Goal: Task Accomplishment & Management: Understand process/instructions

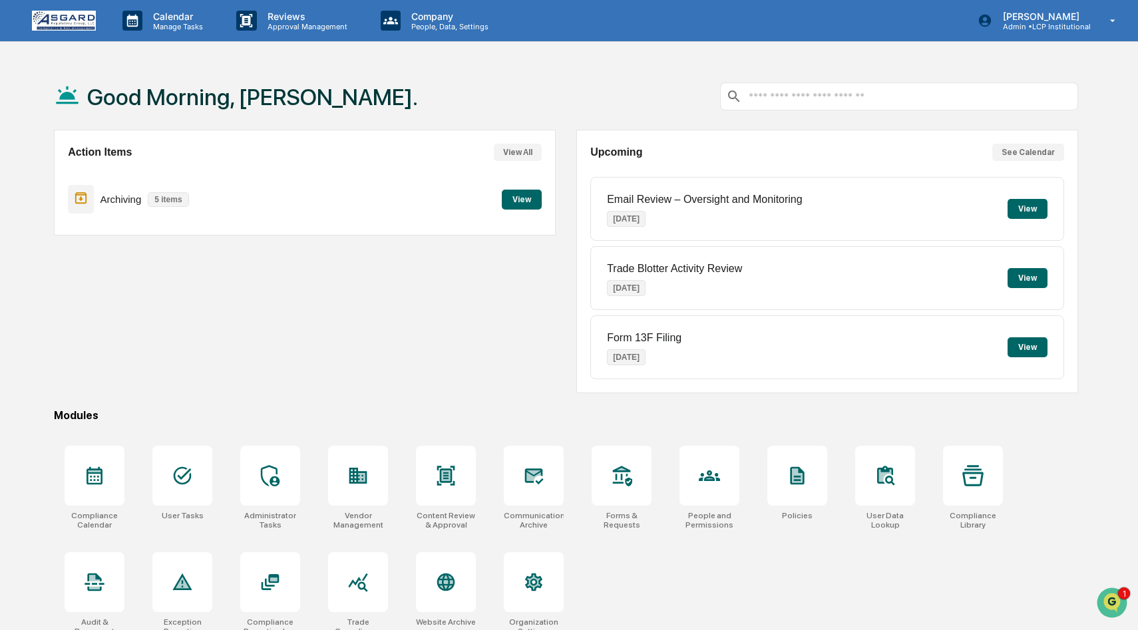
click at [524, 198] on button "View" at bounding box center [522, 200] width 40 height 20
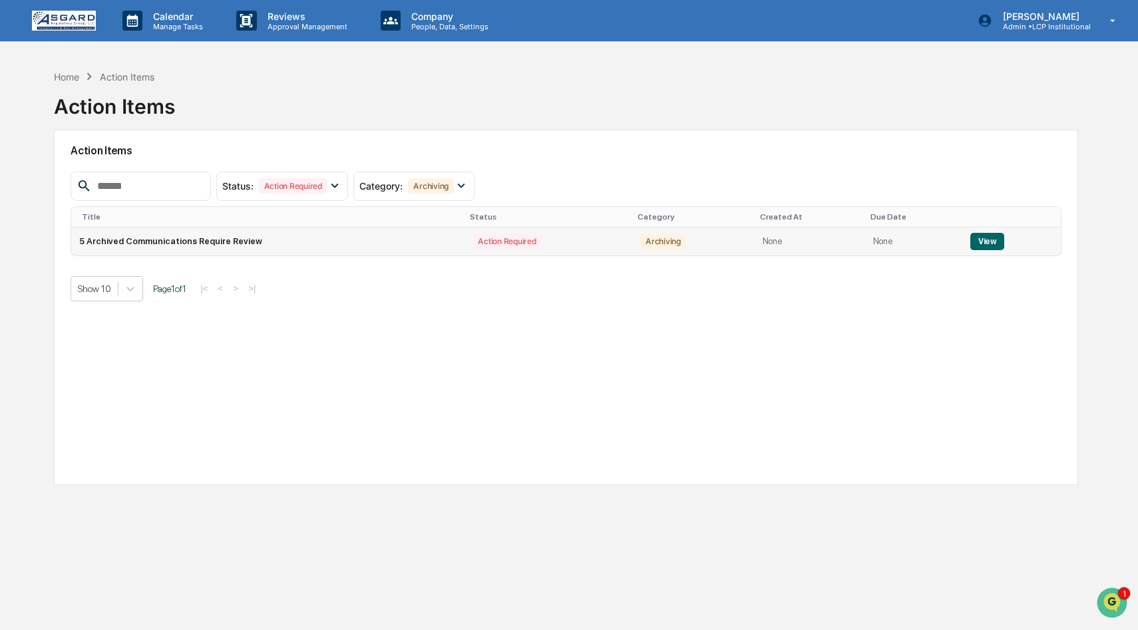
click at [983, 236] on button "View" at bounding box center [988, 241] width 34 height 17
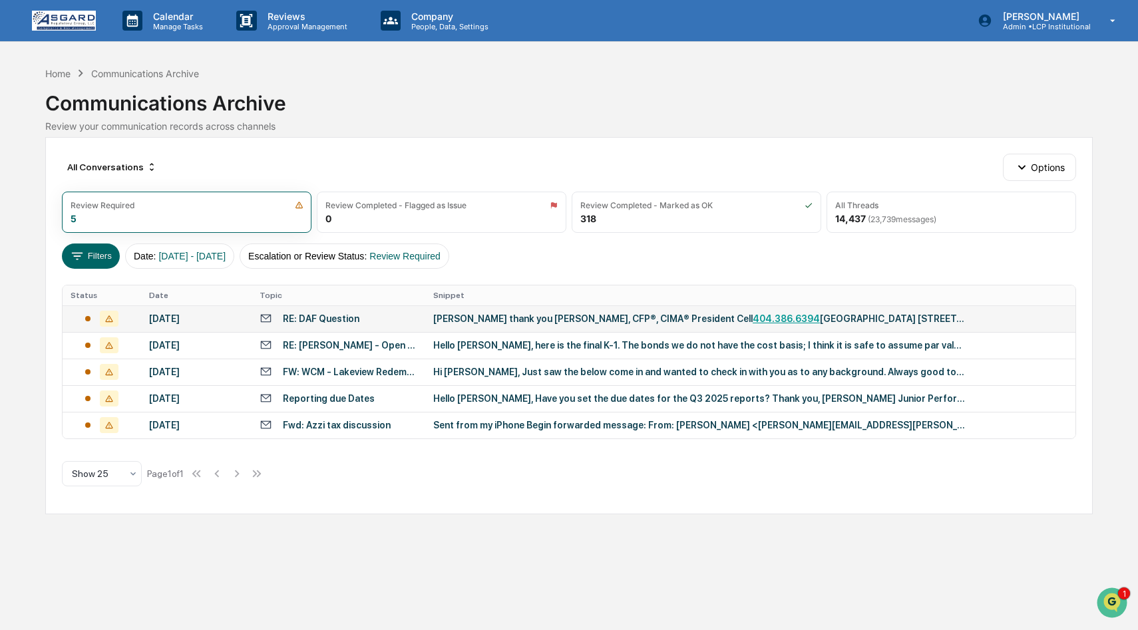
click at [602, 314] on div "Mimi thank you Carolyn LaRocco, CFP®, CIMA® President Cell 404.386.6394 The Art…" at bounding box center [699, 319] width 533 height 11
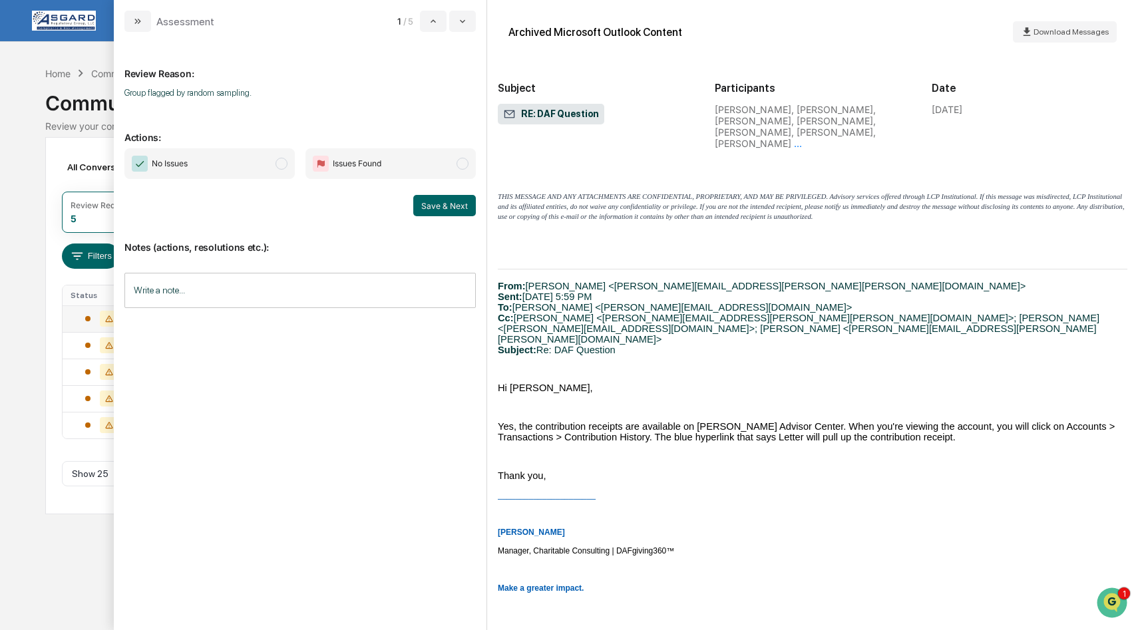
scroll to position [797, 0]
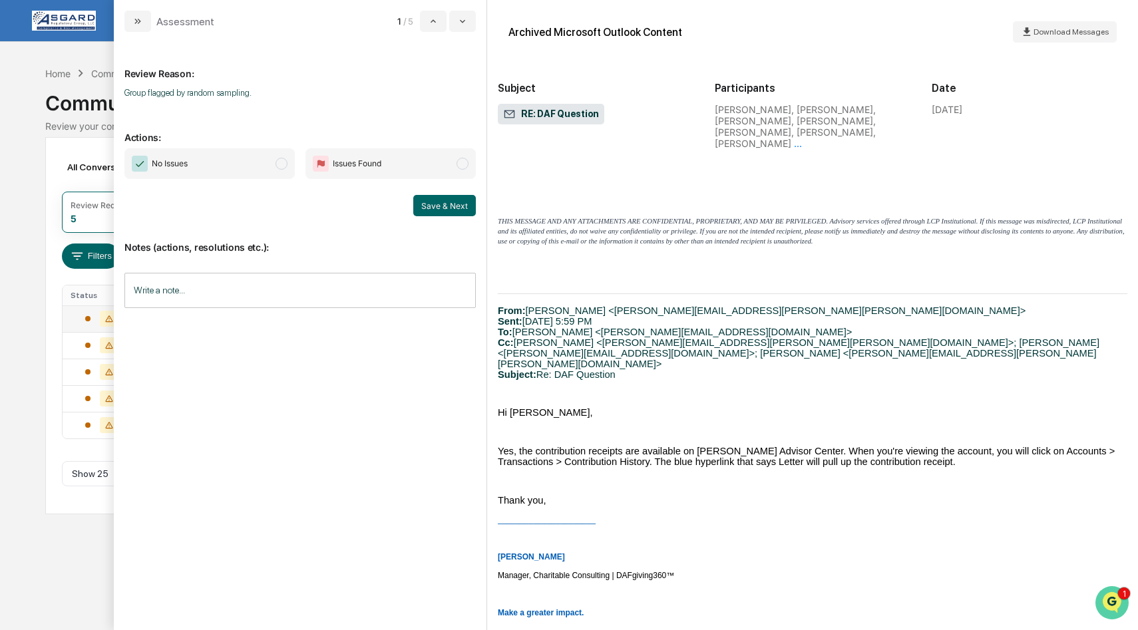
click at [1116, 601] on img "Open customer support" at bounding box center [1112, 603] width 33 height 27
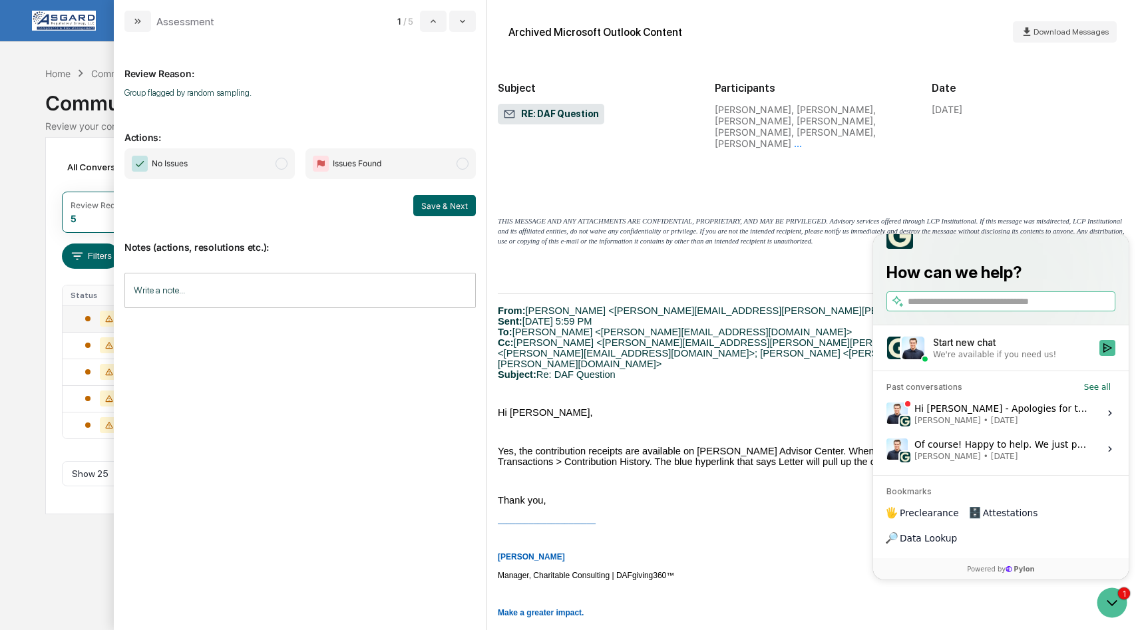
click at [1044, 426] on div "Hi Jon - Apologies for the delay. We've been chasing this down with our Plaid c…" at bounding box center [1003, 413] width 177 height 25
click at [887, 414] on button "View issue" at bounding box center [886, 413] width 1 height 1
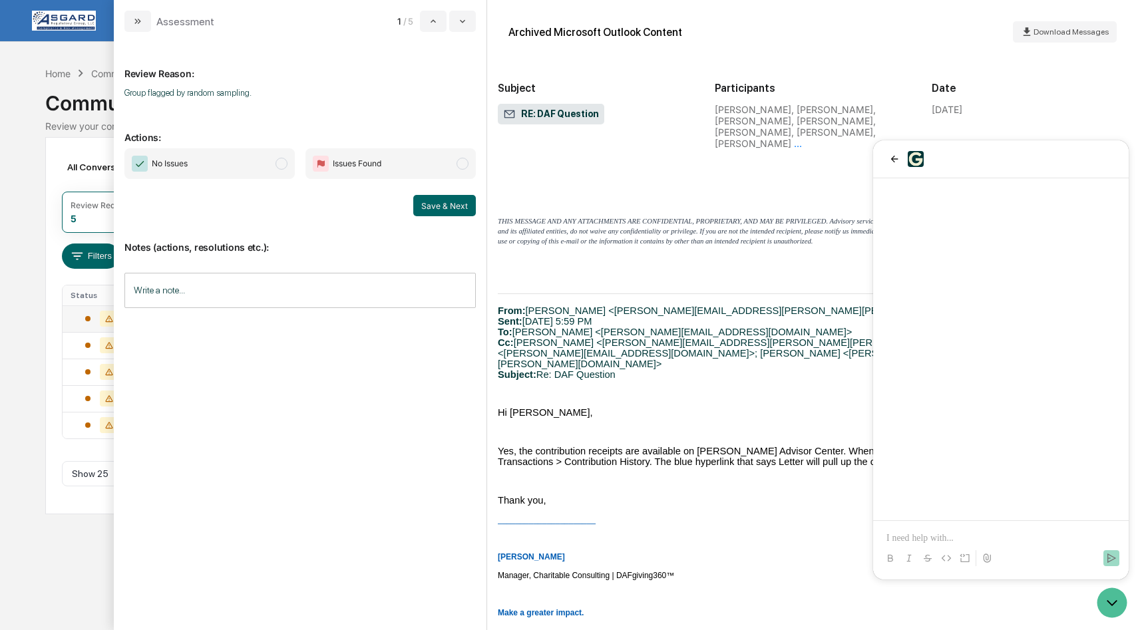
scroll to position [1146, 0]
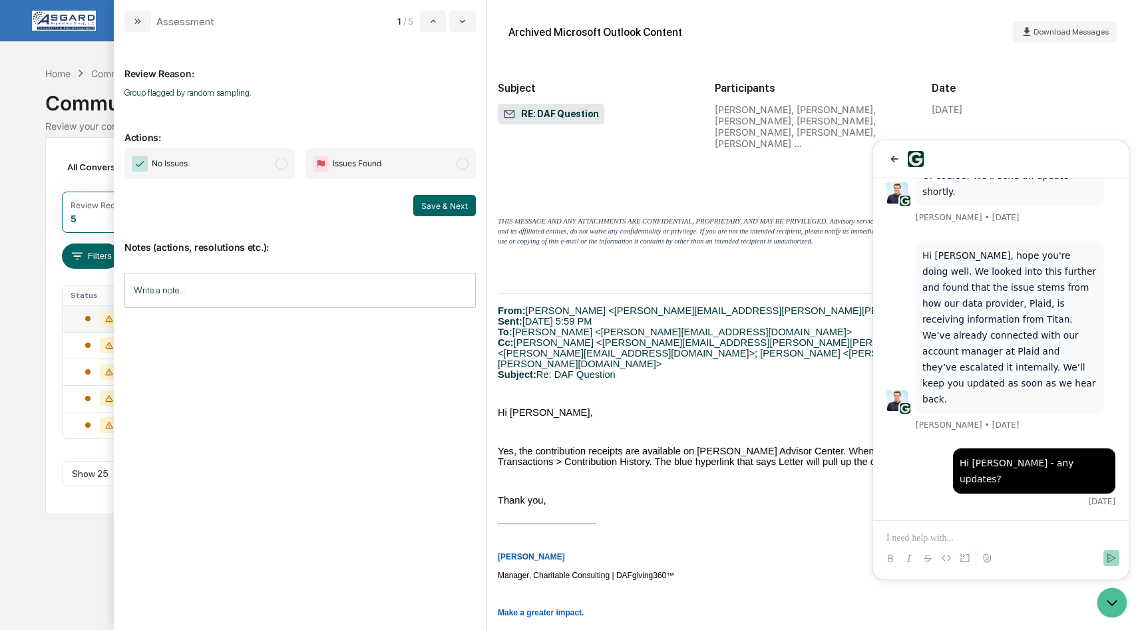
click at [278, 161] on span "modal" at bounding box center [282, 164] width 12 height 12
click at [429, 204] on button "Save & Next" at bounding box center [444, 205] width 63 height 21
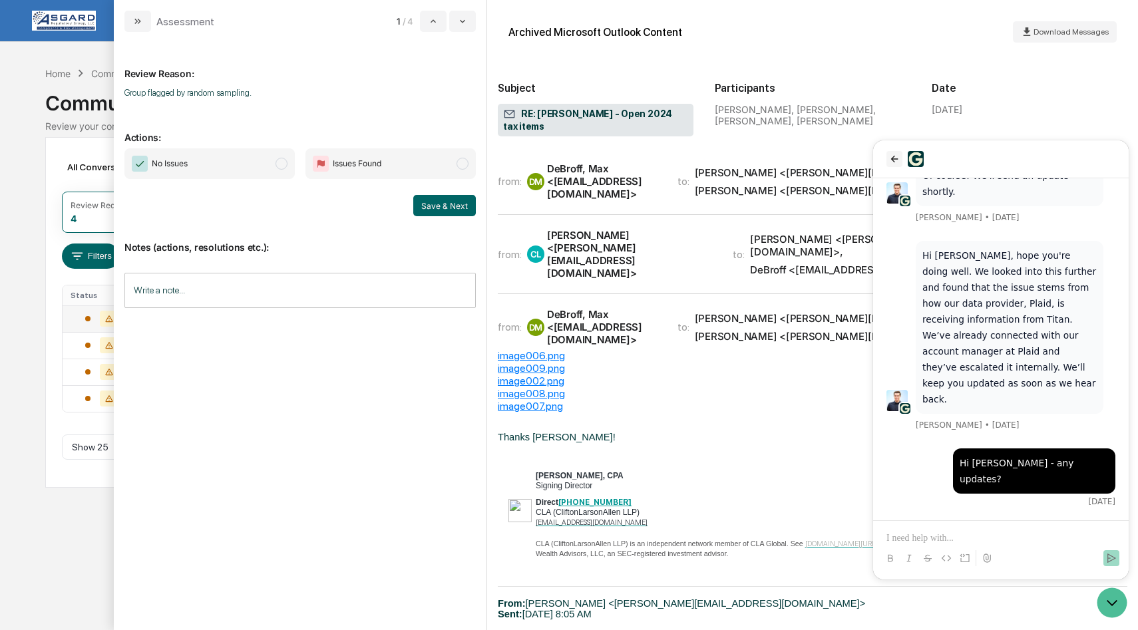
click at [895, 155] on icon "back" at bounding box center [894, 159] width 11 height 11
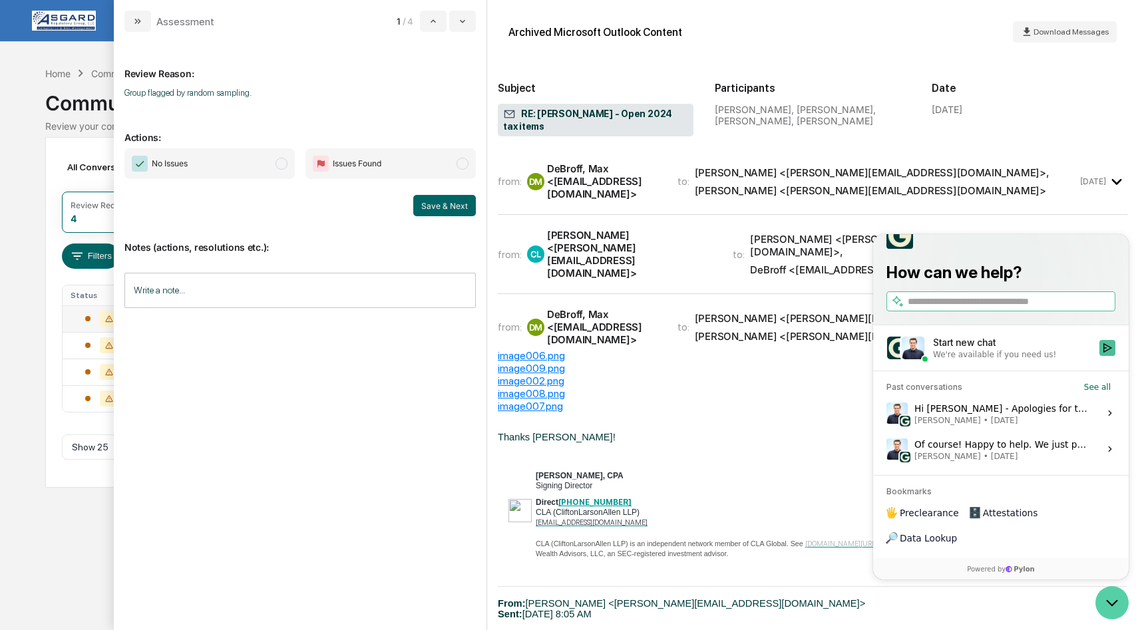
click at [1111, 595] on icon "Open customer support" at bounding box center [1112, 602] width 33 height 33
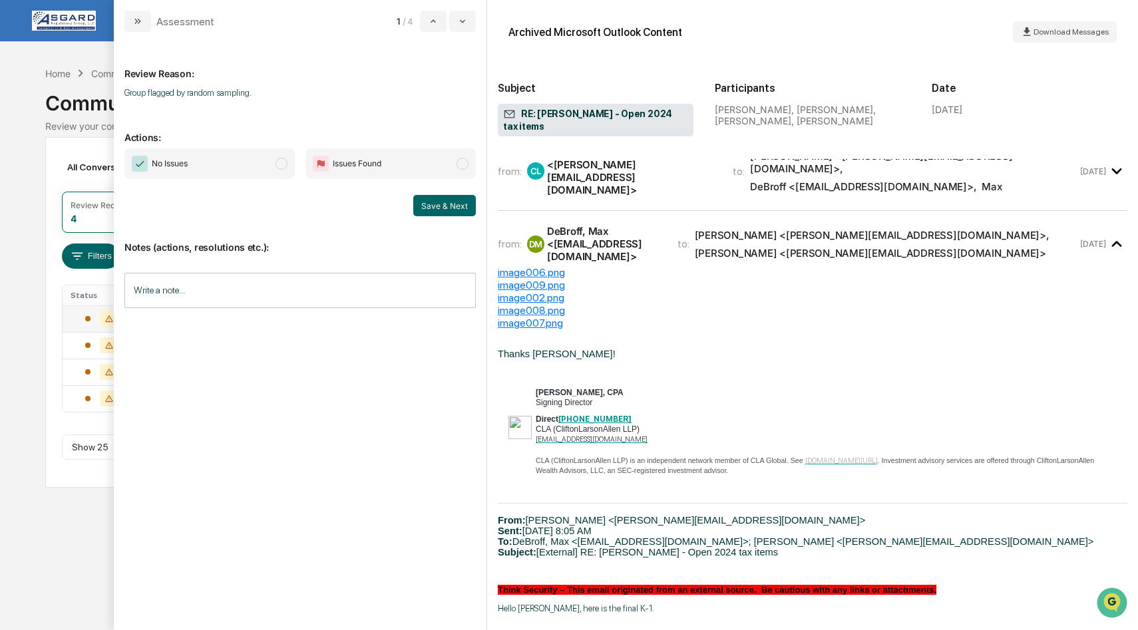
scroll to position [36, 0]
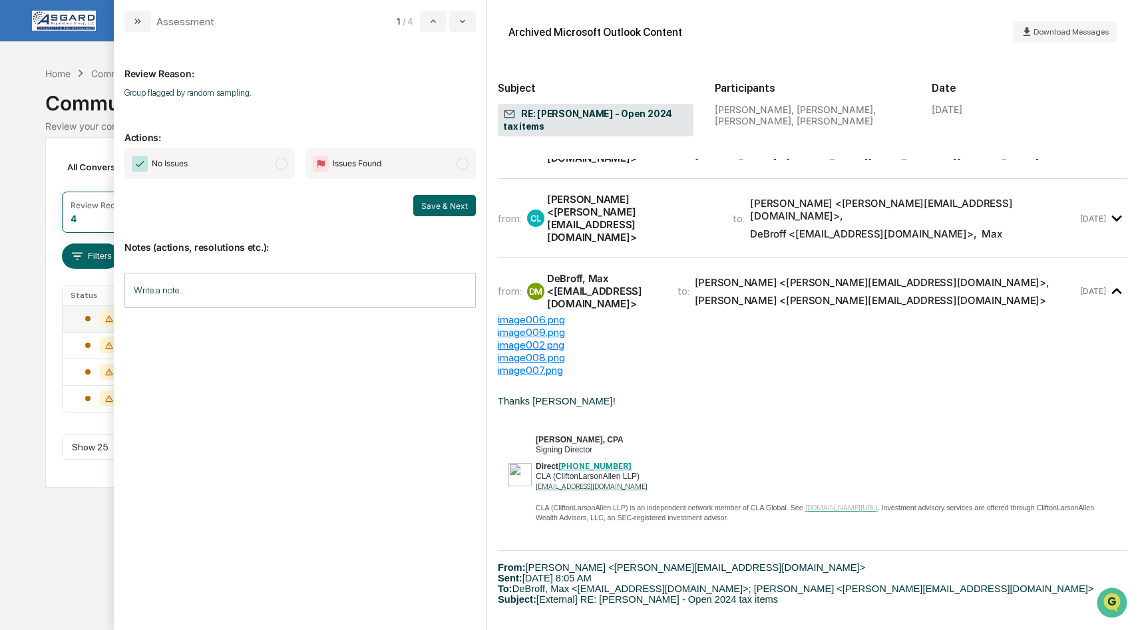
click at [284, 162] on span "modal" at bounding box center [282, 164] width 12 height 12
click at [433, 208] on button "Save & Next" at bounding box center [444, 205] width 63 height 21
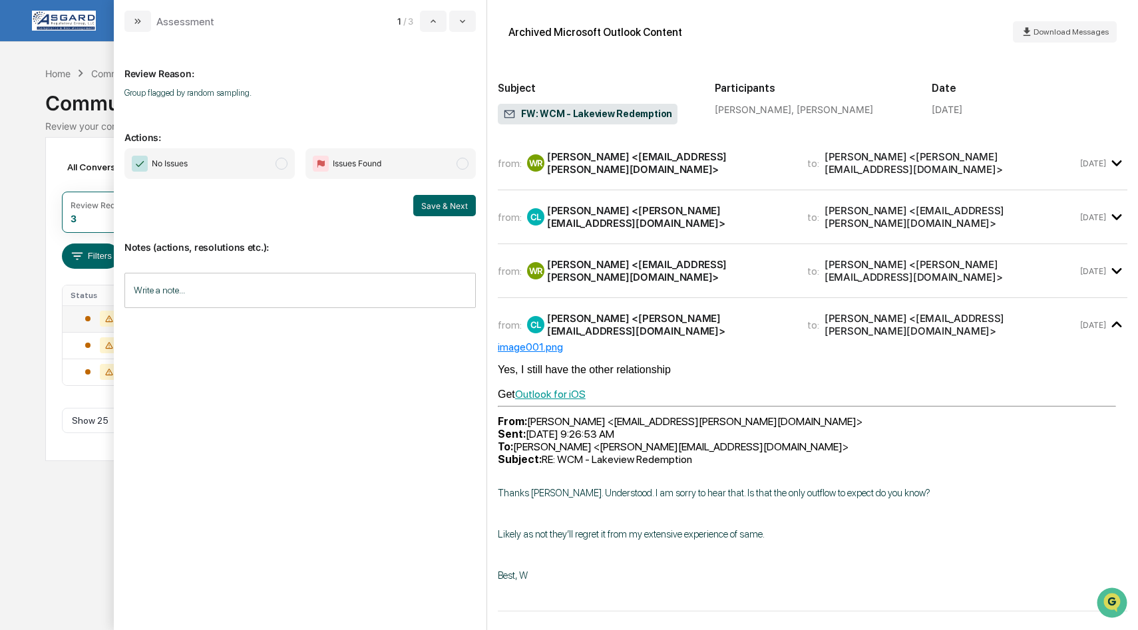
click at [277, 164] on span "modal" at bounding box center [282, 164] width 12 height 12
click at [437, 208] on button "Save & Next" at bounding box center [444, 205] width 63 height 21
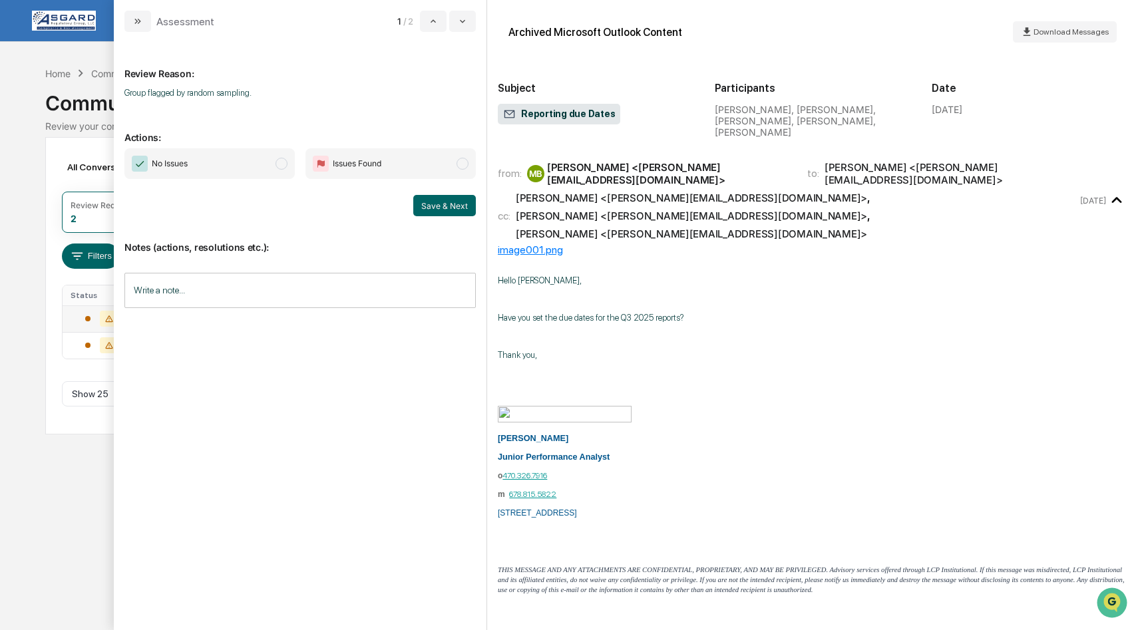
click at [278, 166] on span "modal" at bounding box center [282, 164] width 12 height 12
click at [440, 204] on button "Save & Next" at bounding box center [444, 205] width 63 height 21
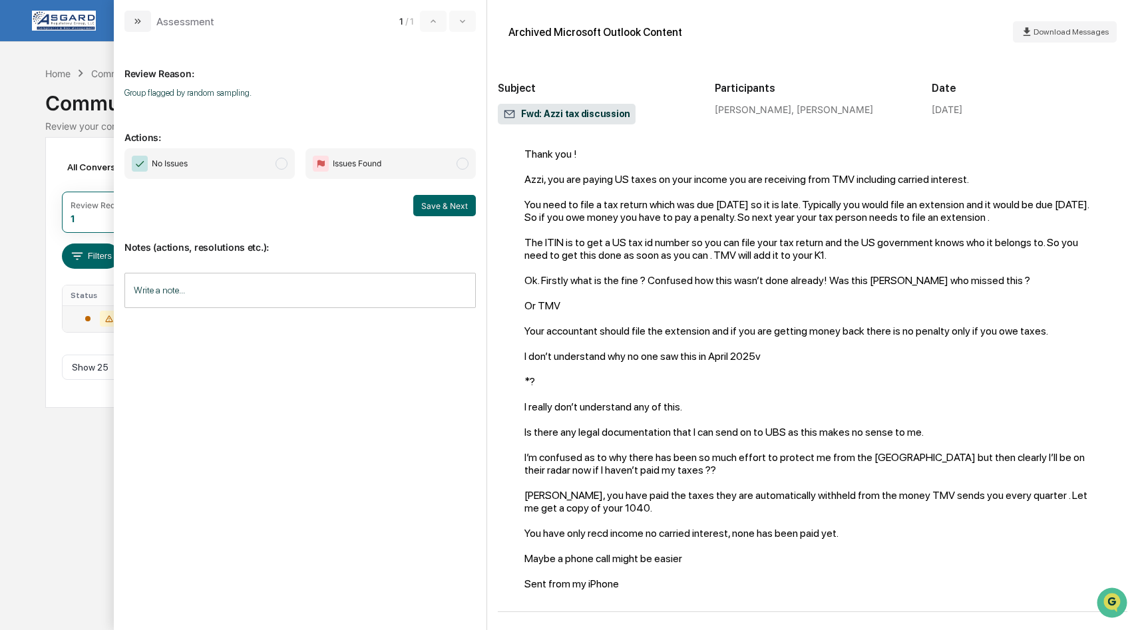
scroll to position [303, 0]
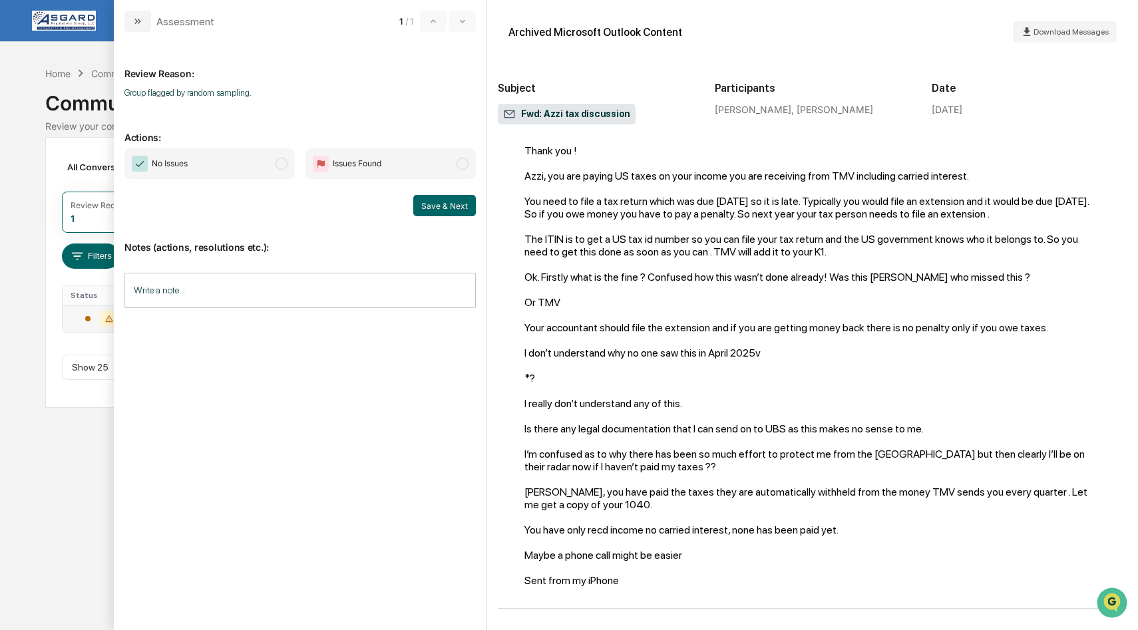
click at [286, 166] on span "modal" at bounding box center [282, 164] width 12 height 12
click at [437, 202] on button "Save & Next" at bounding box center [444, 205] width 63 height 21
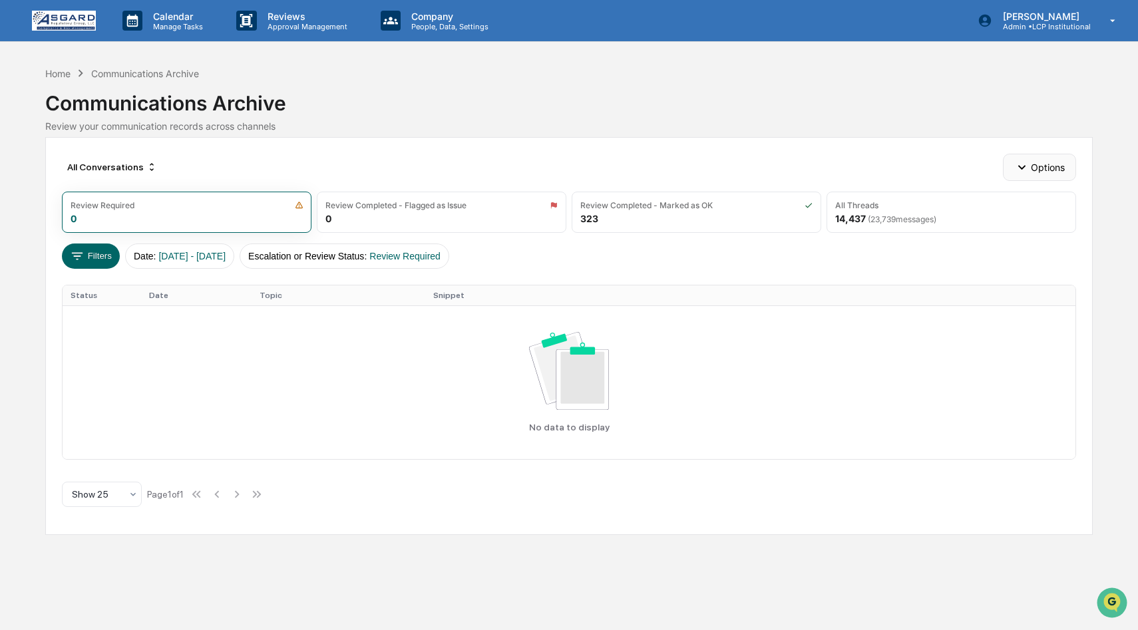
click at [1023, 166] on icon "button" at bounding box center [1022, 167] width 15 height 15
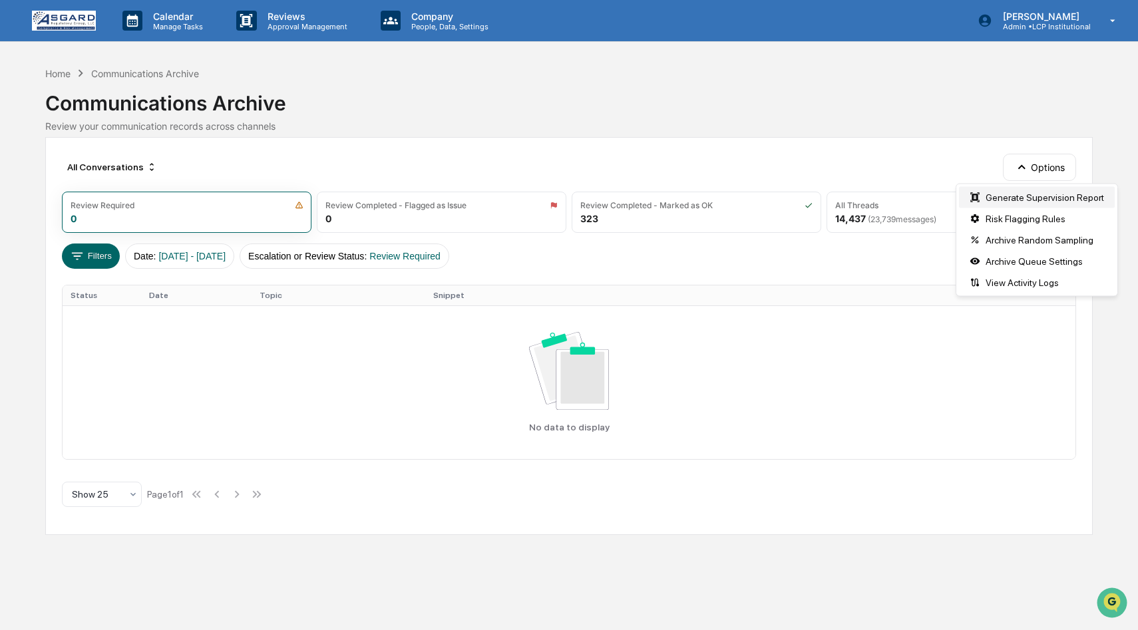
click at [1027, 198] on div "Generate Supervision Report" at bounding box center [1037, 197] width 156 height 21
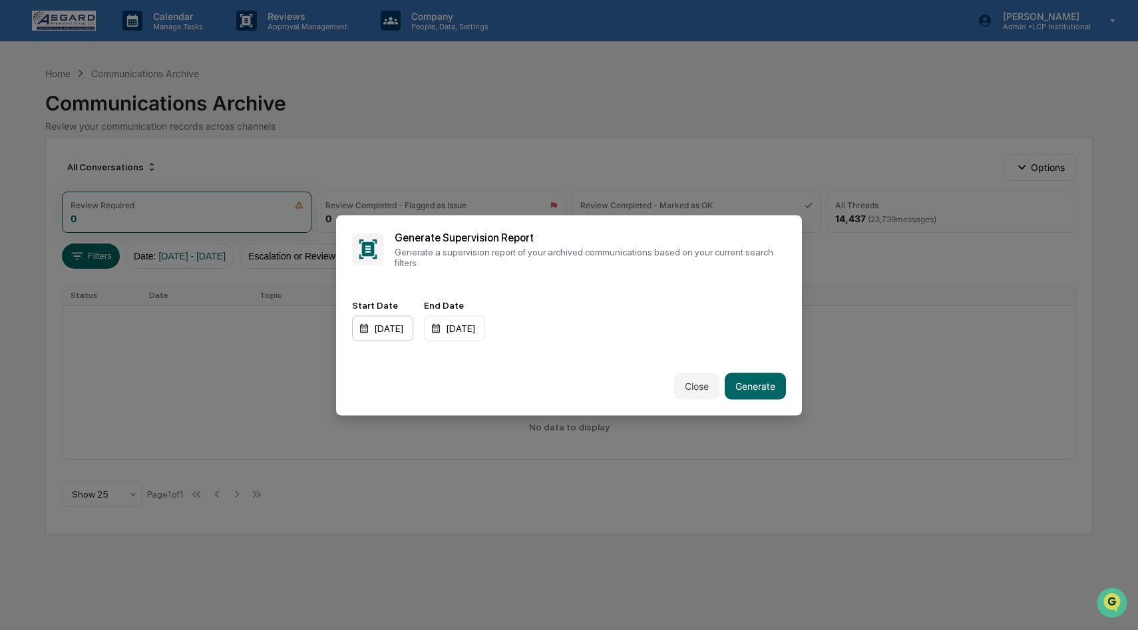
click at [413, 330] on div "01/01/2024" at bounding box center [382, 328] width 61 height 25
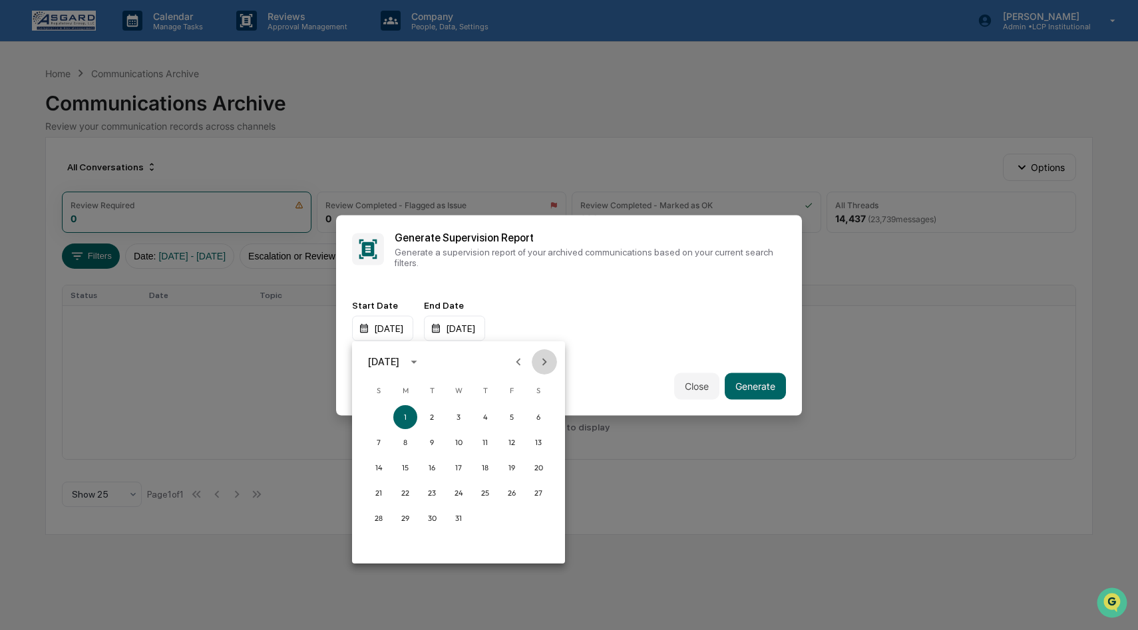
click at [548, 365] on icon "Next month" at bounding box center [544, 362] width 15 height 15
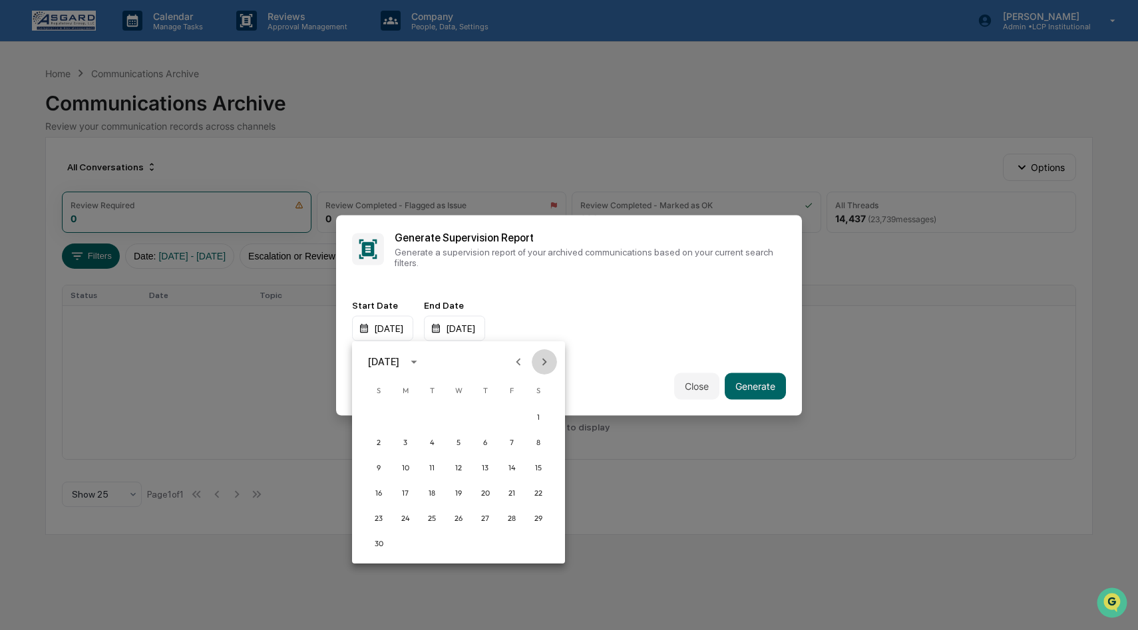
click at [548, 365] on icon "Next month" at bounding box center [544, 362] width 15 height 15
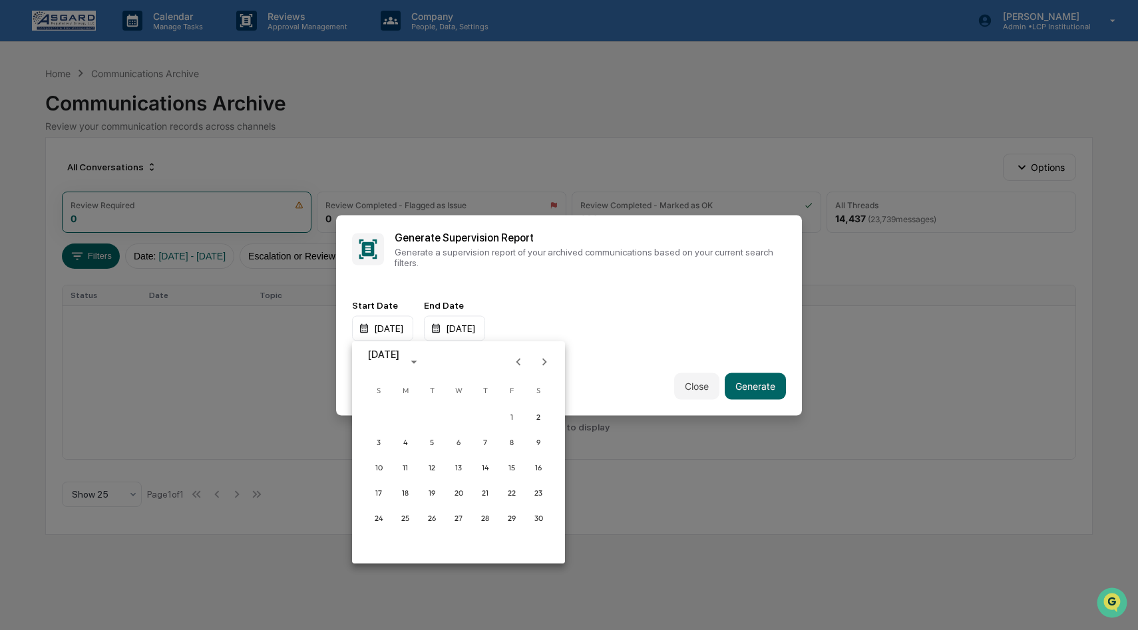
click at [548, 365] on icon "Next month" at bounding box center [544, 362] width 15 height 15
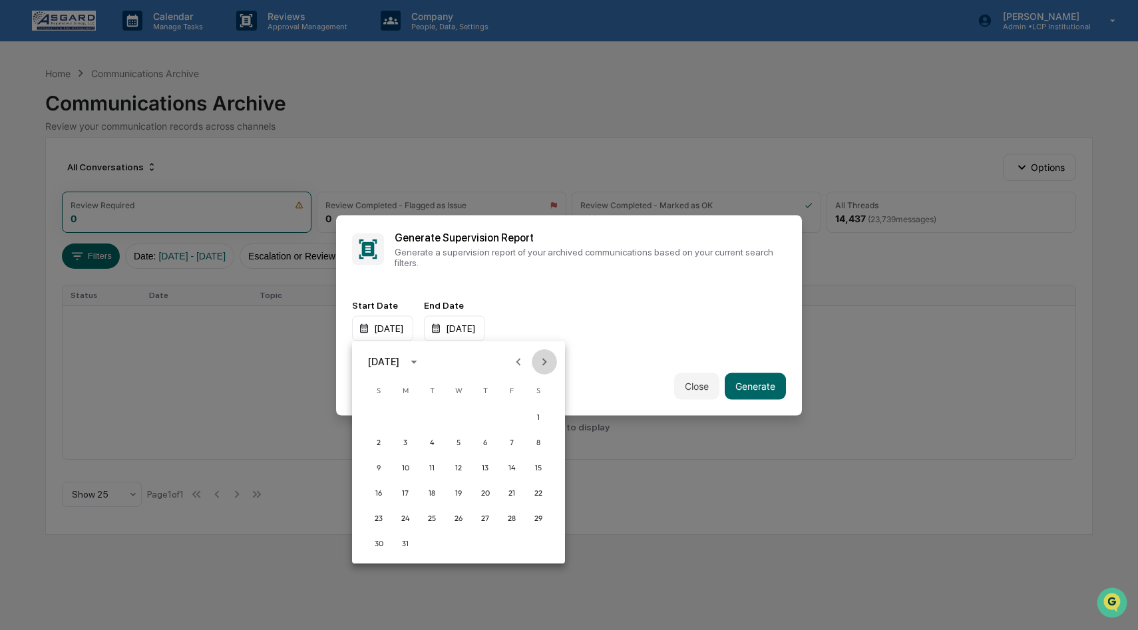
click at [548, 365] on icon "Next month" at bounding box center [544, 362] width 15 height 15
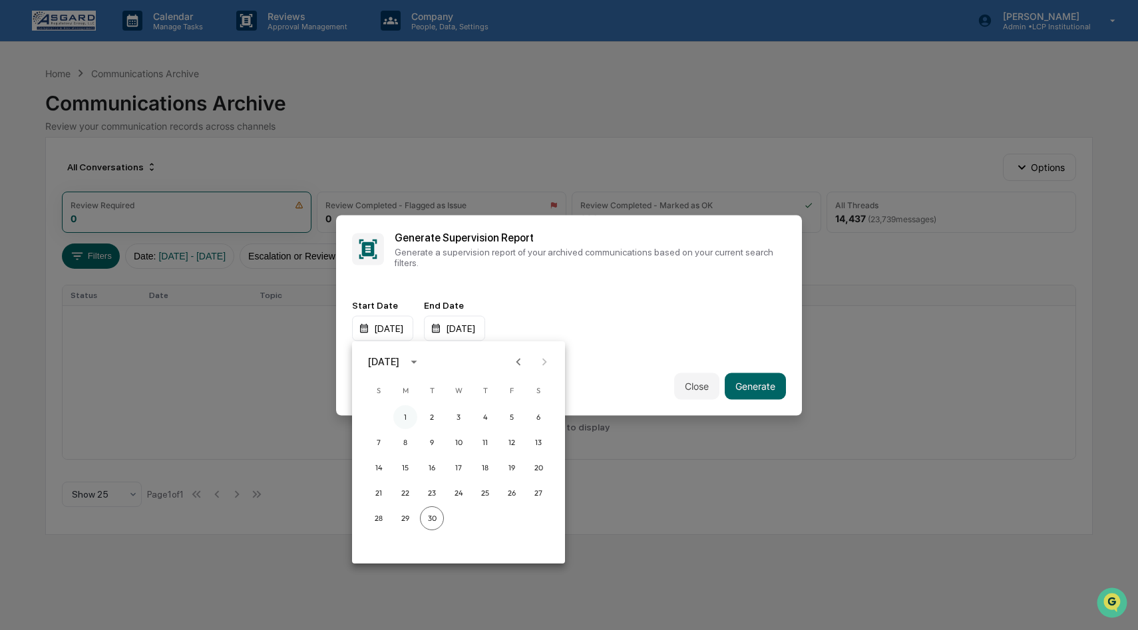
click at [405, 418] on button "1" at bounding box center [405, 417] width 24 height 24
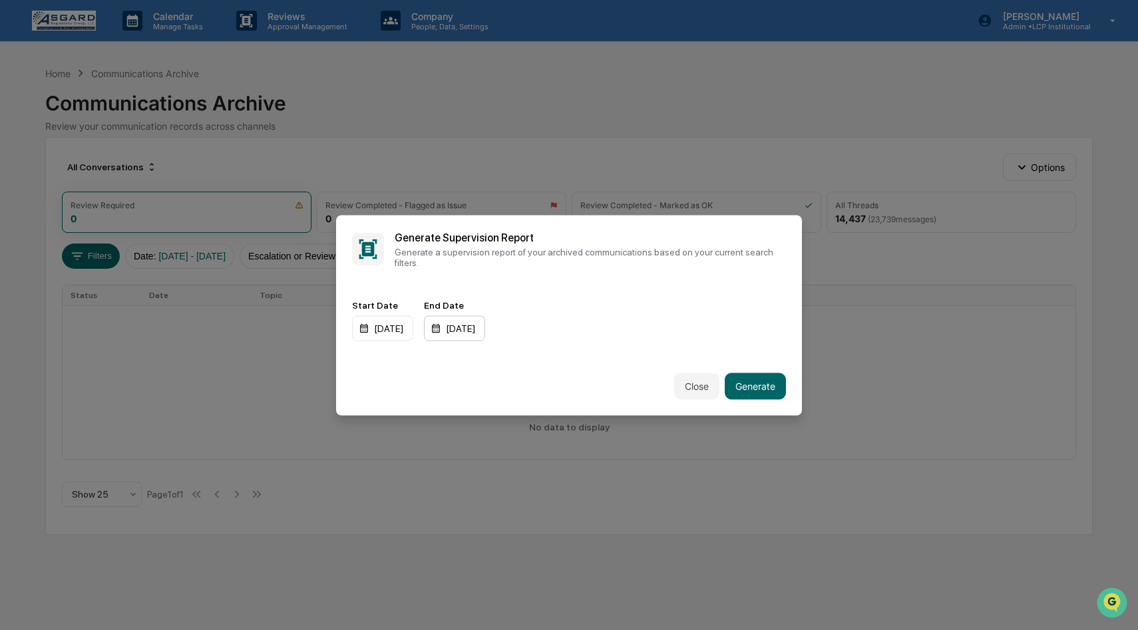
click at [485, 332] on div "12/31/2025" at bounding box center [454, 328] width 61 height 25
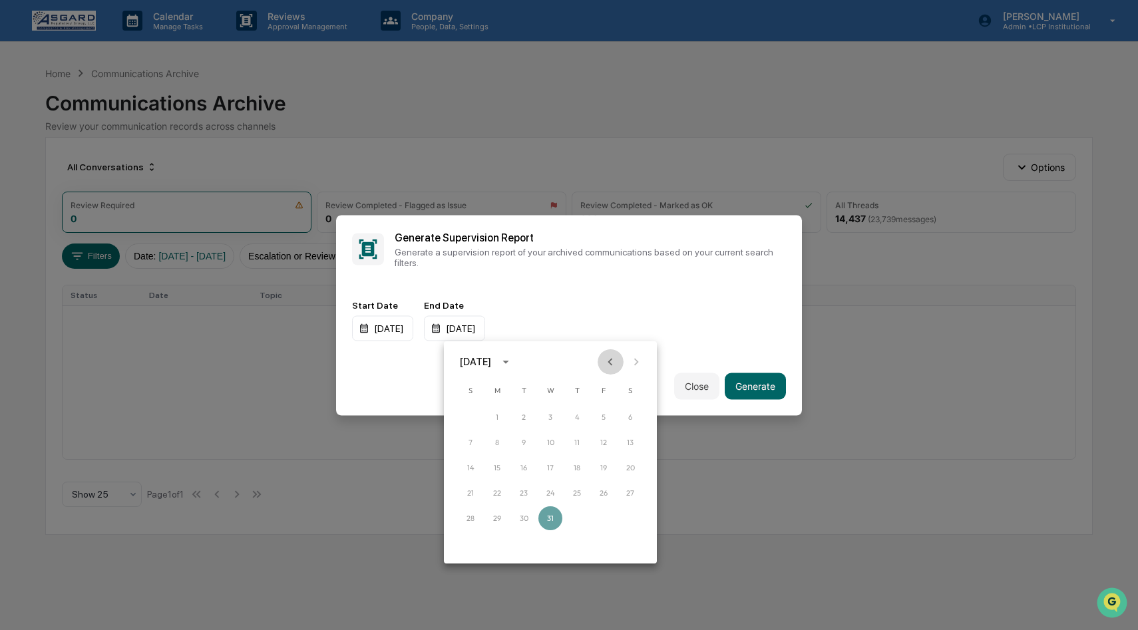
click at [606, 364] on icon "Previous month" at bounding box center [610, 362] width 15 height 15
click at [521, 515] on button "30" at bounding box center [524, 519] width 24 height 24
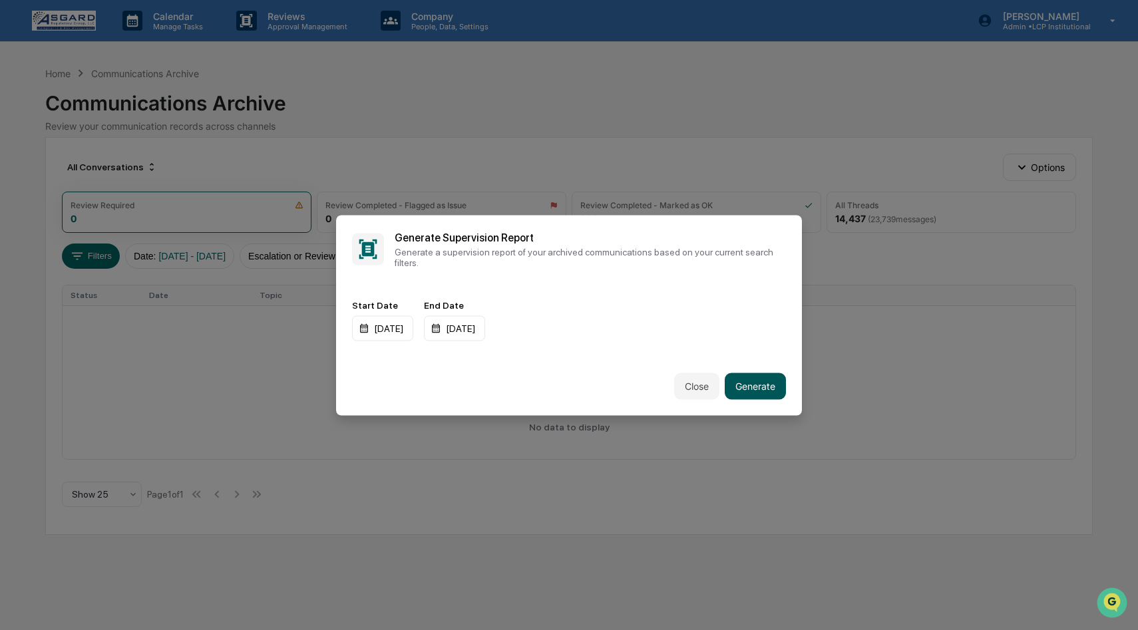
click at [741, 388] on button "Generate" at bounding box center [755, 386] width 61 height 27
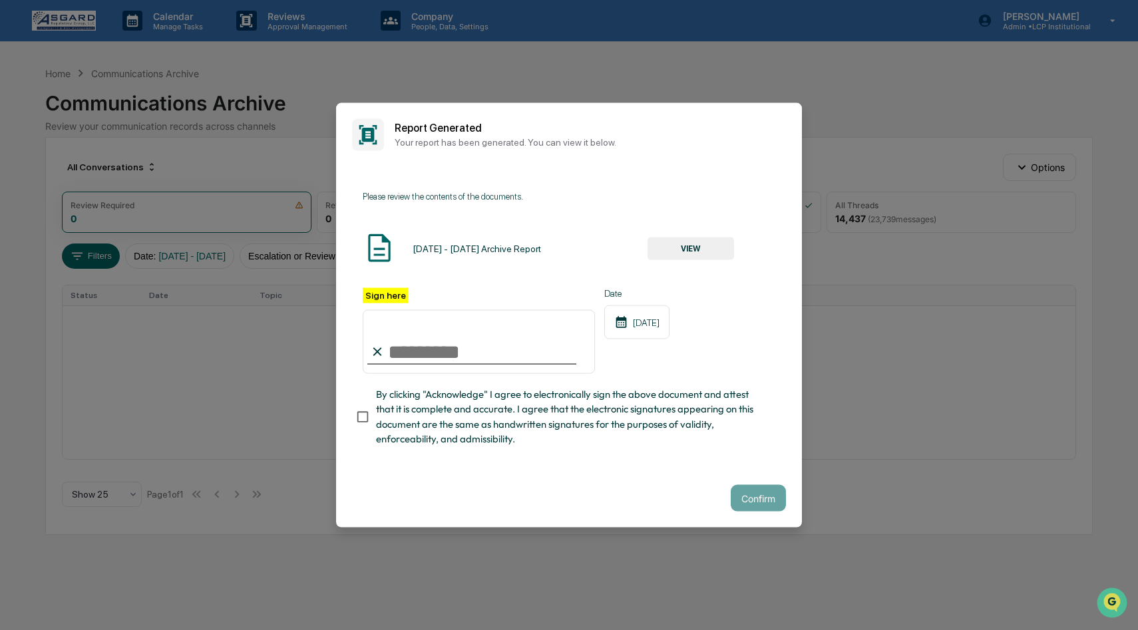
click at [413, 357] on input "Sign here" at bounding box center [479, 342] width 232 height 64
type input "********"
click at [767, 499] on button "Confirm" at bounding box center [758, 498] width 55 height 27
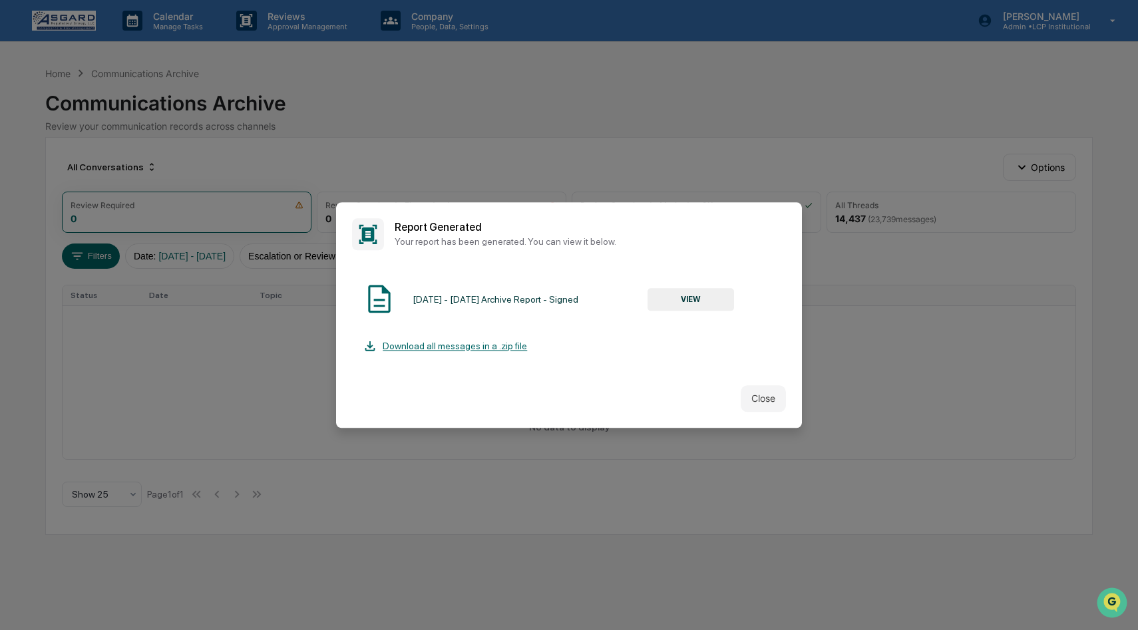
click at [700, 294] on button "VIEW" at bounding box center [691, 299] width 87 height 23
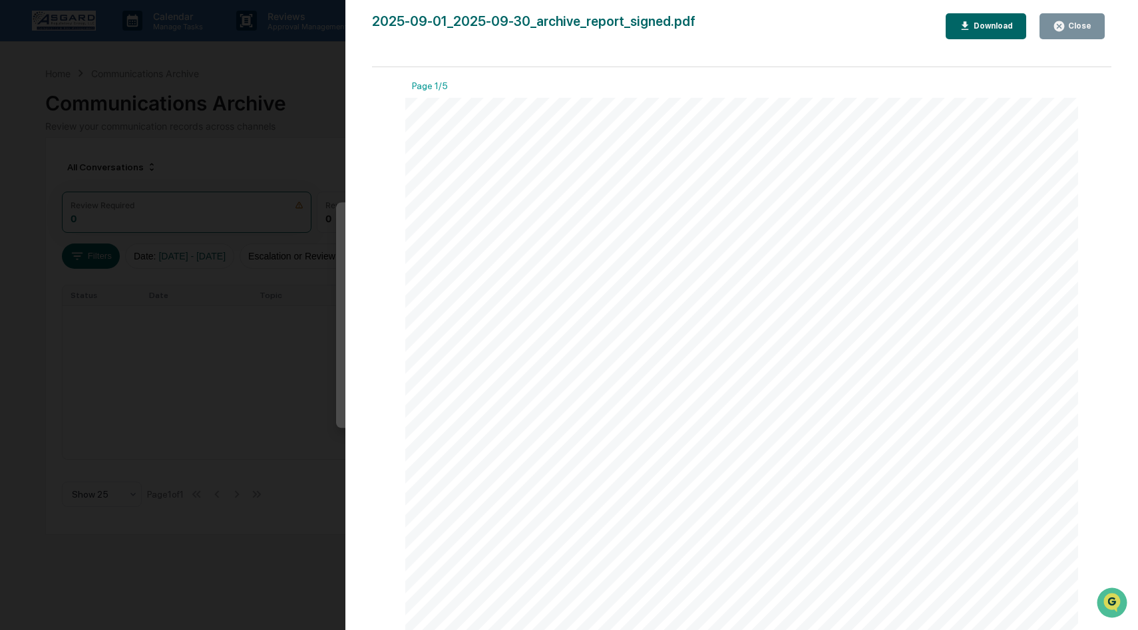
click at [992, 30] on div "Download" at bounding box center [992, 25] width 42 height 9
click at [1084, 31] on div "Close" at bounding box center [1072, 26] width 39 height 13
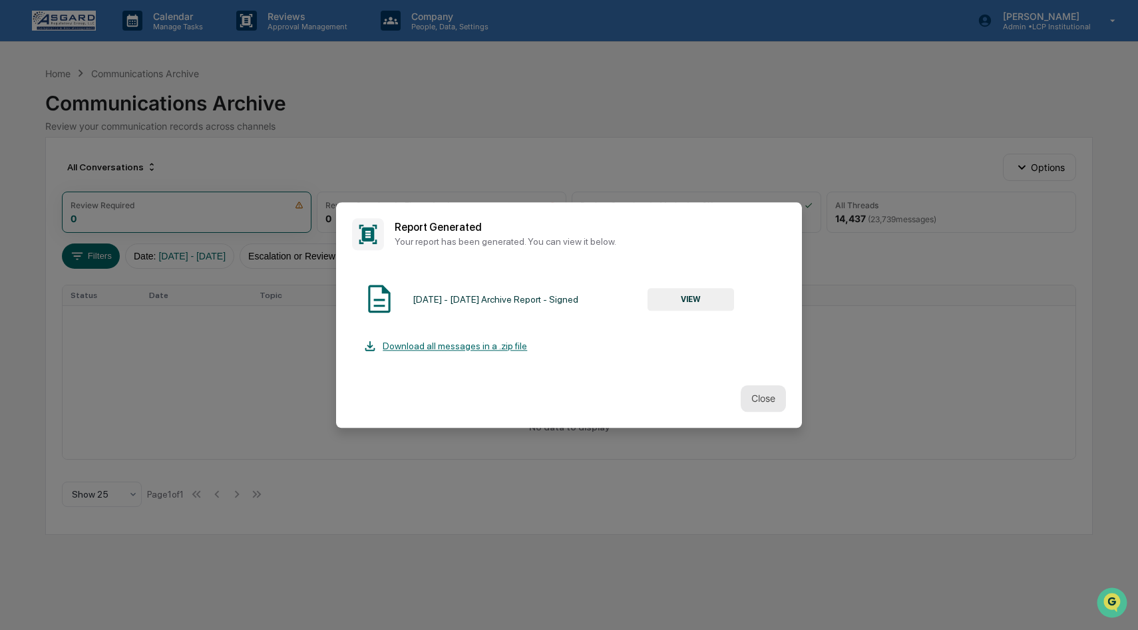
click at [766, 399] on button "Close" at bounding box center [763, 398] width 45 height 27
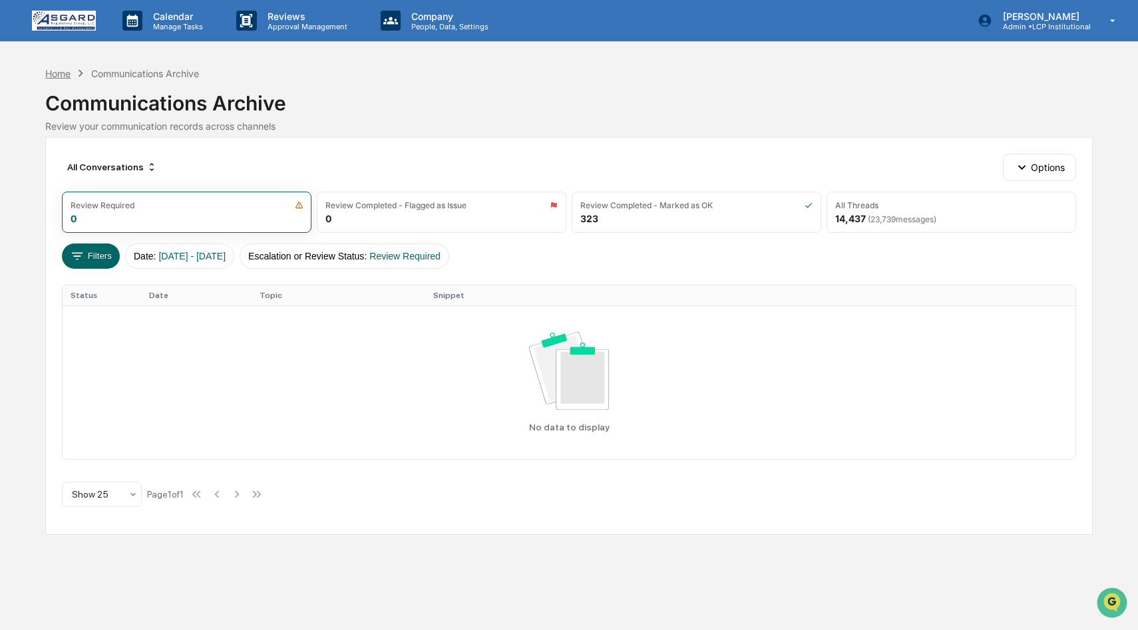
click at [63, 71] on div "Home" at bounding box center [57, 73] width 25 height 11
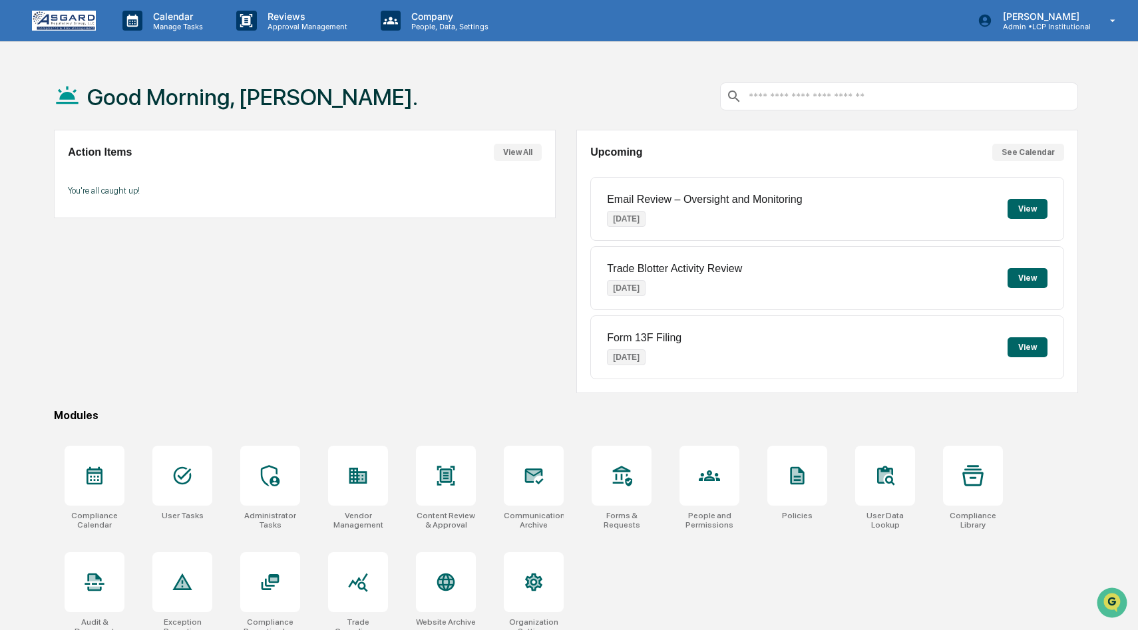
click at [516, 146] on button "View All" at bounding box center [518, 152] width 48 height 17
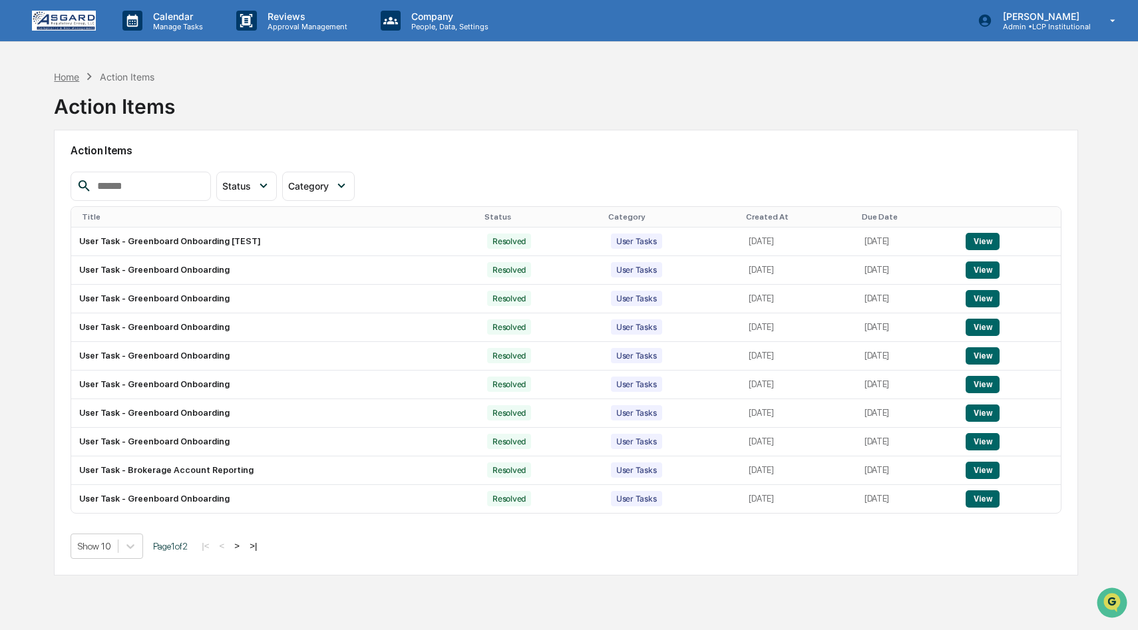
click at [65, 81] on div "Home" at bounding box center [66, 76] width 25 height 11
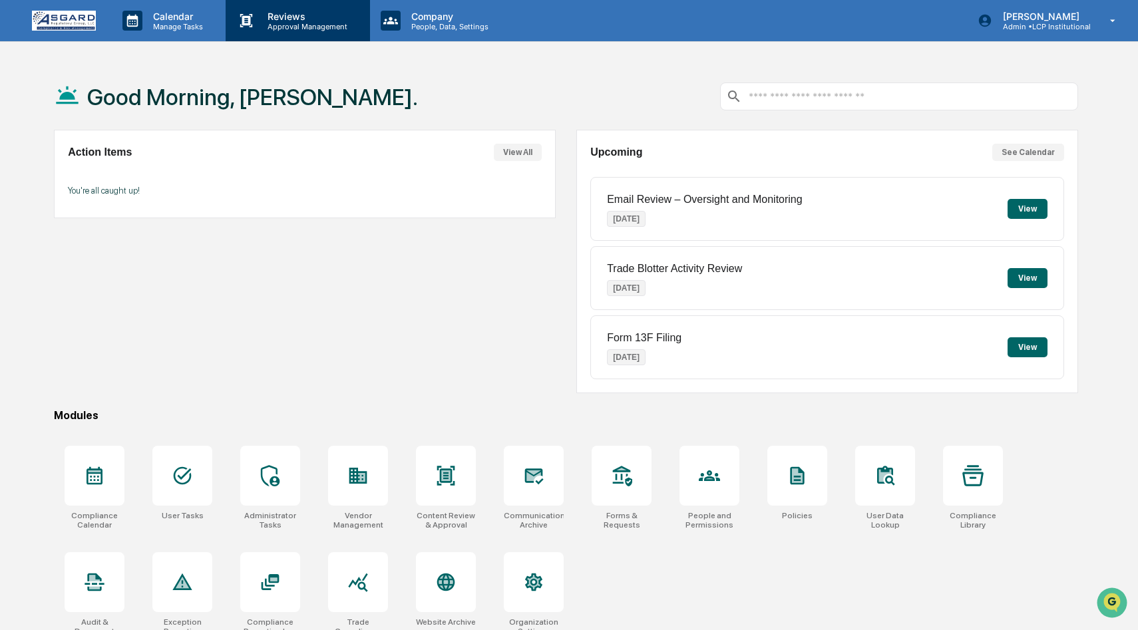
click at [309, 22] on p "Approval Management" at bounding box center [305, 26] width 97 height 9
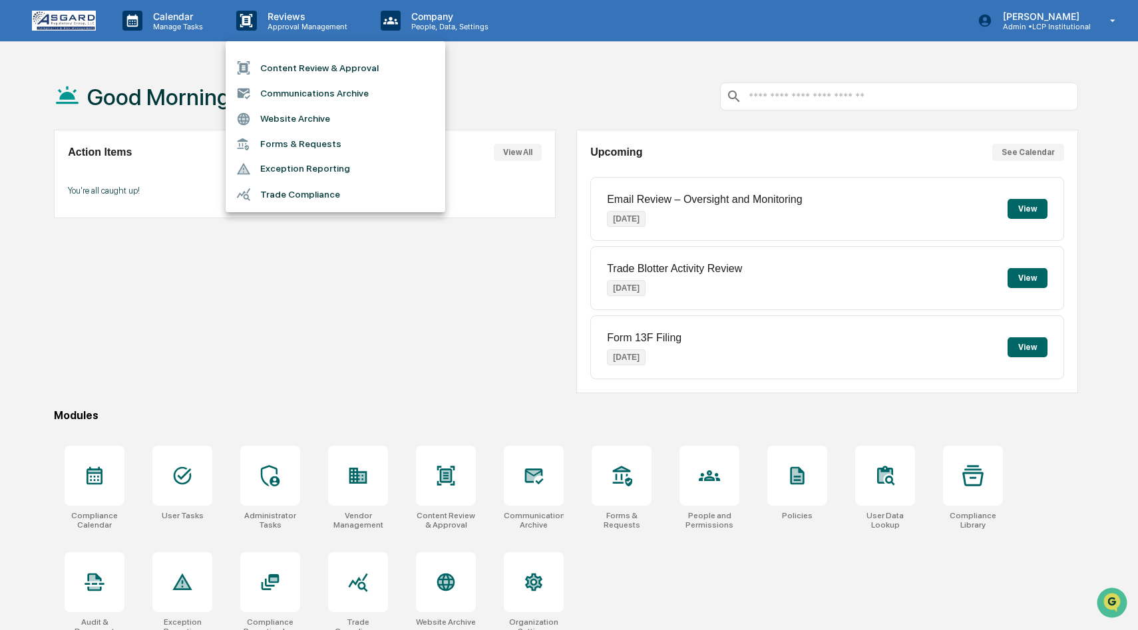
click at [346, 276] on div at bounding box center [569, 315] width 1138 height 630
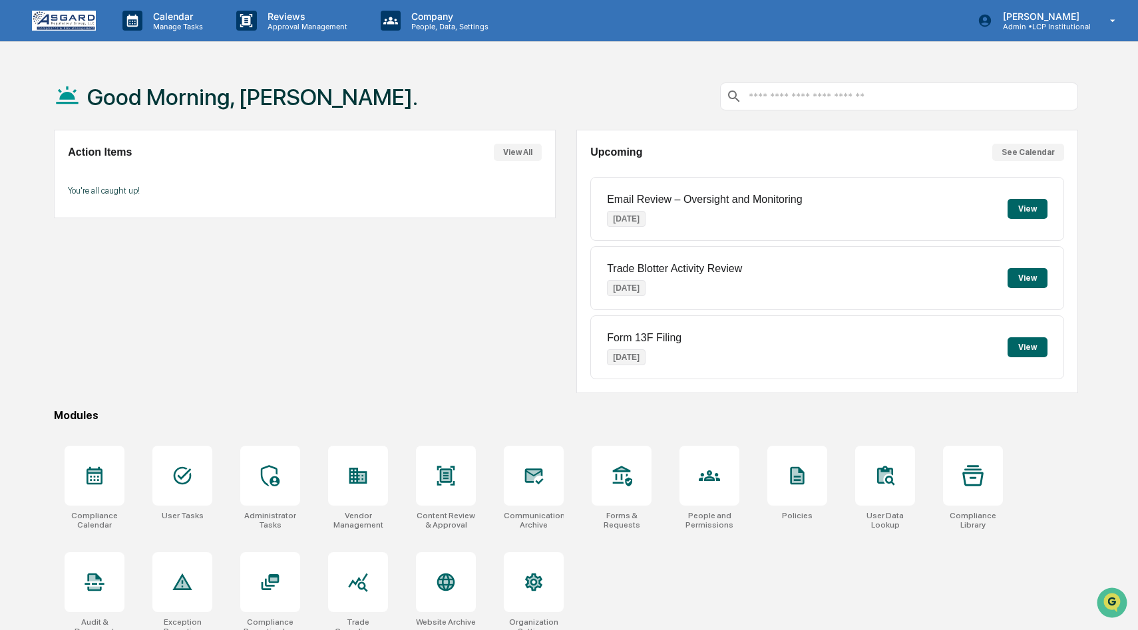
scroll to position [63, 0]
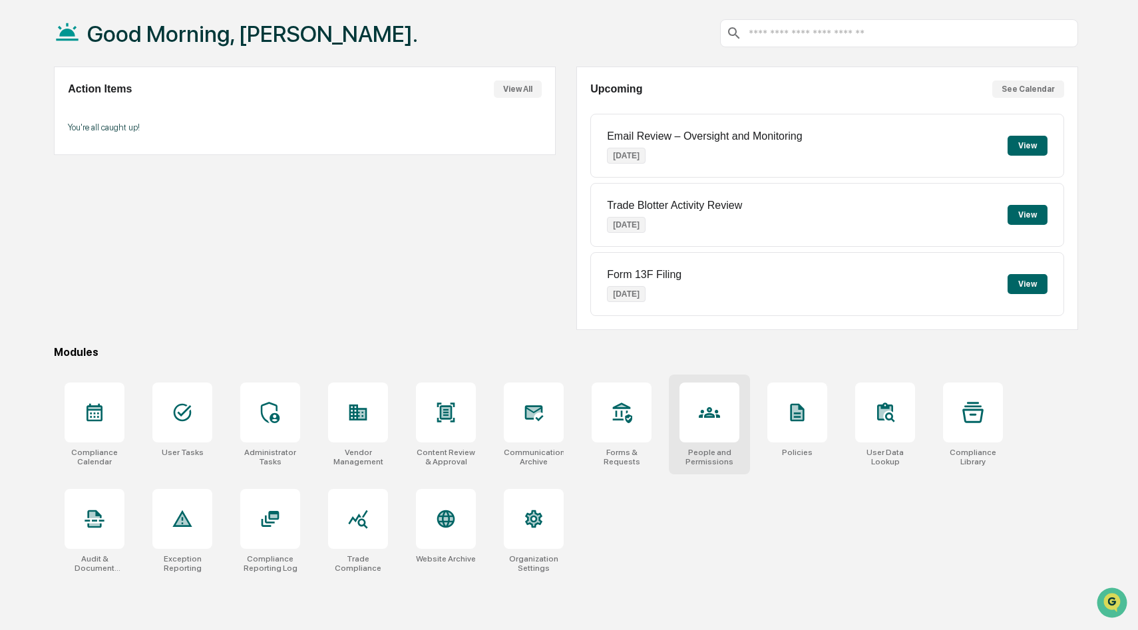
click at [716, 418] on icon at bounding box center [709, 412] width 21 height 11
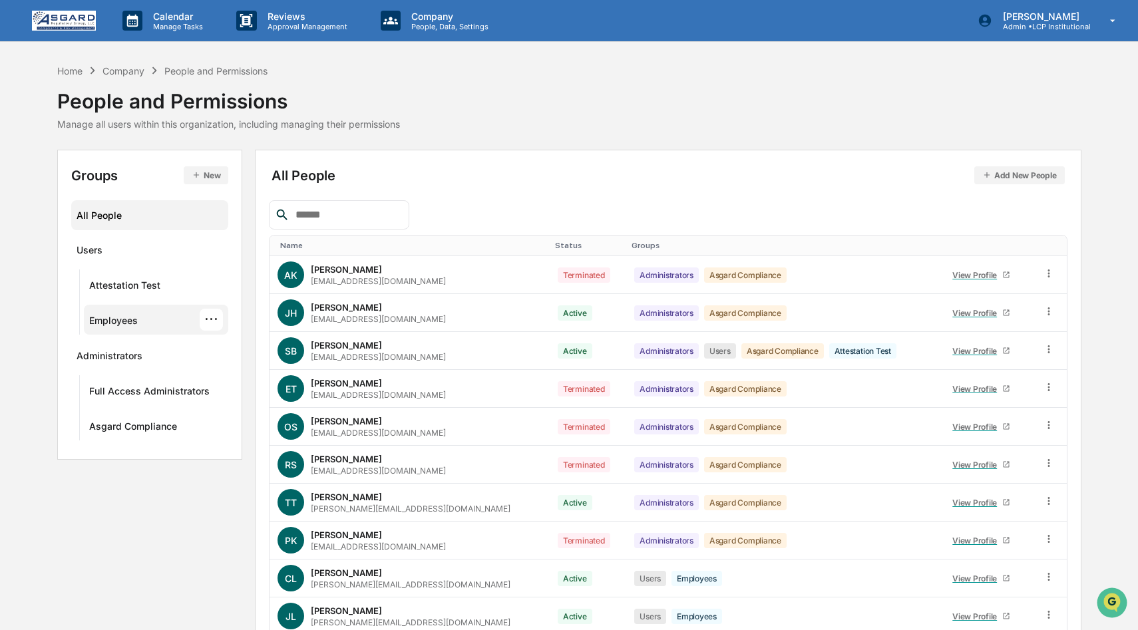
click at [135, 318] on div "Employees" at bounding box center [113, 323] width 49 height 16
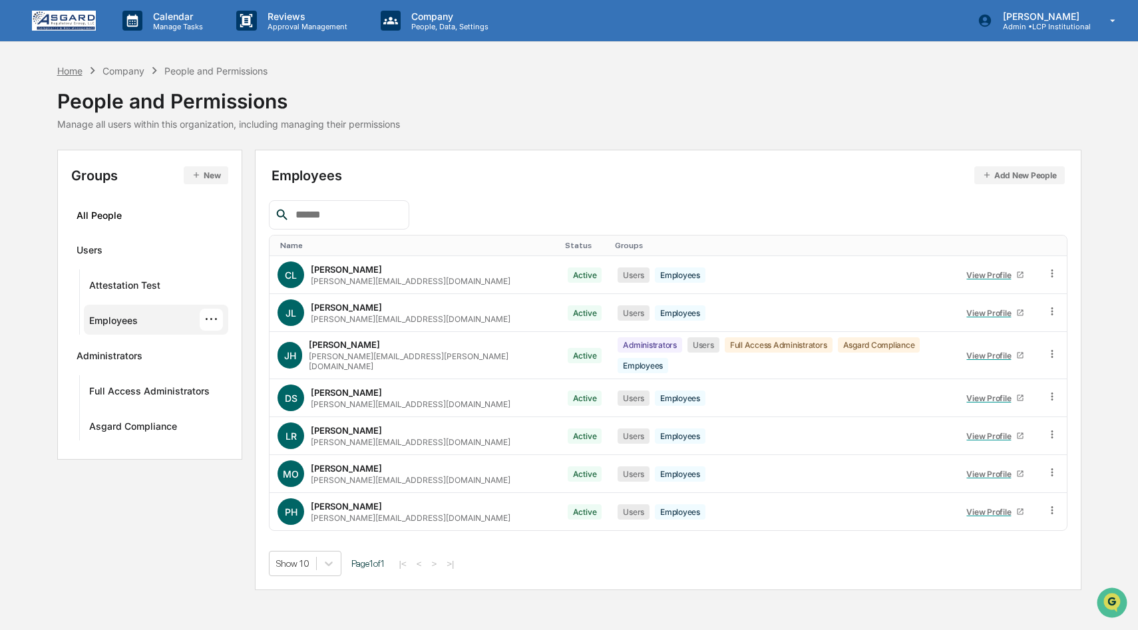
click at [70, 67] on div "Home" at bounding box center [69, 70] width 25 height 11
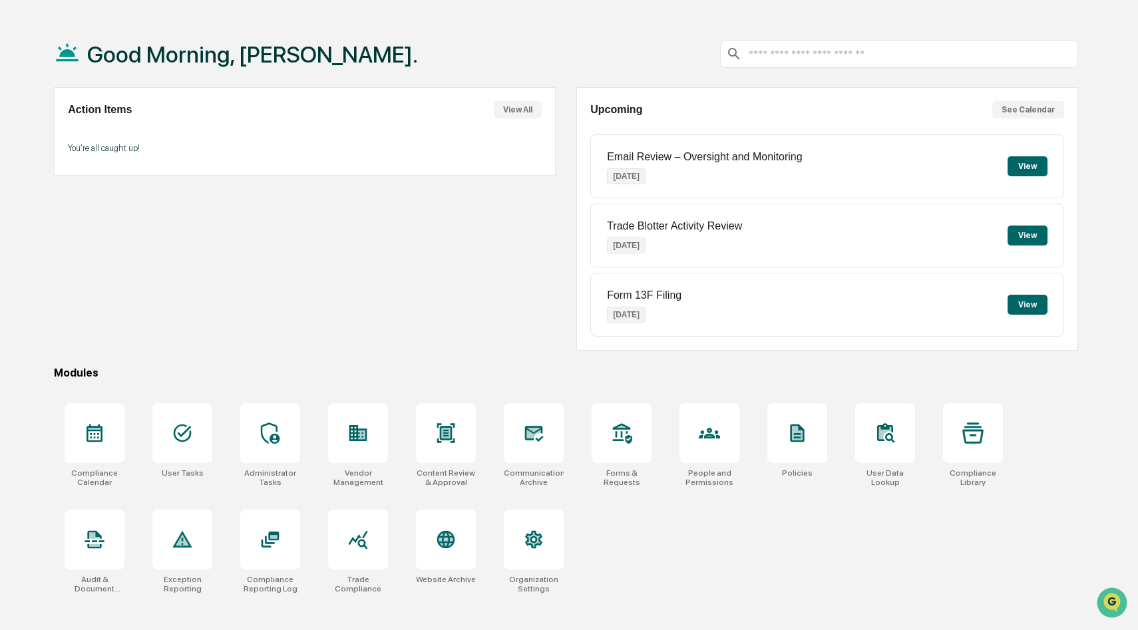
scroll to position [63, 0]
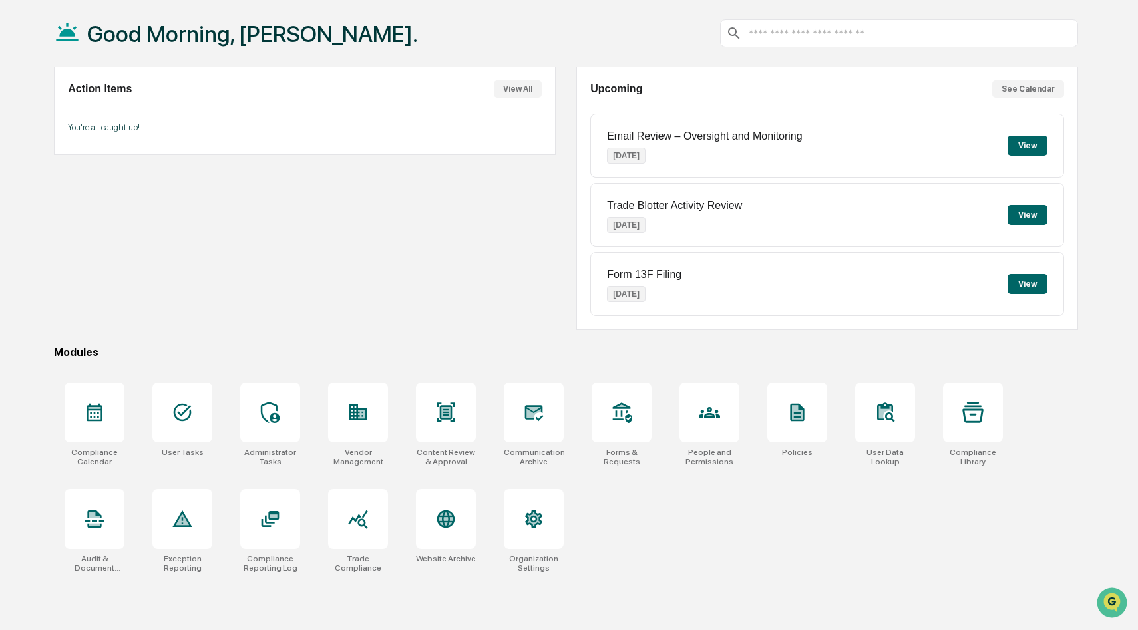
click at [1010, 88] on button "See Calendar" at bounding box center [1029, 89] width 72 height 17
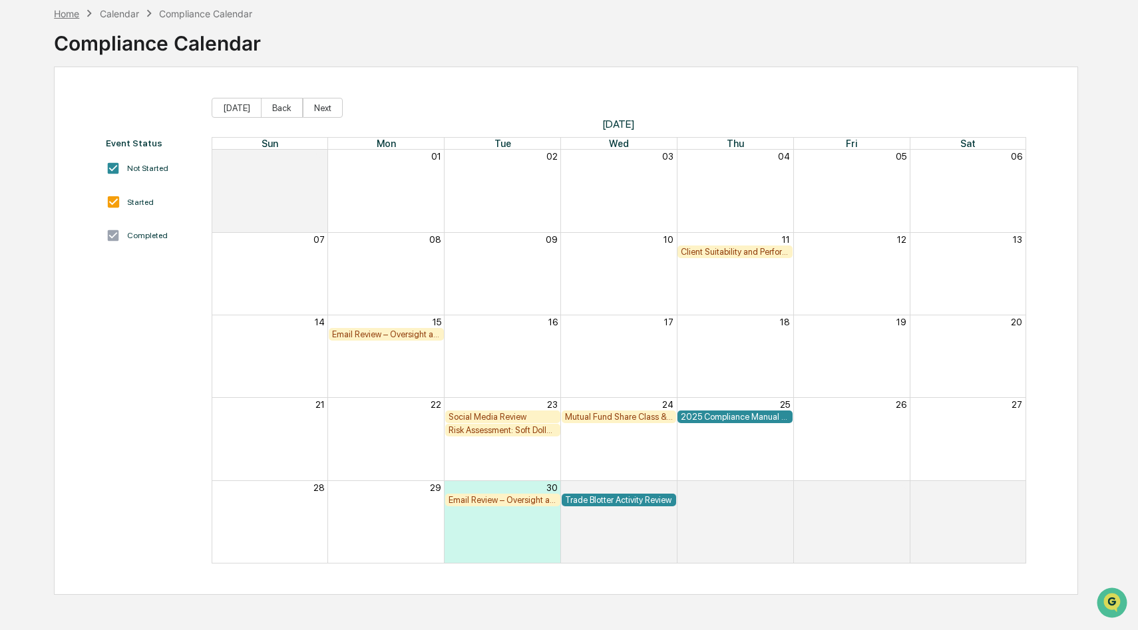
click at [74, 11] on div "Home" at bounding box center [66, 13] width 25 height 11
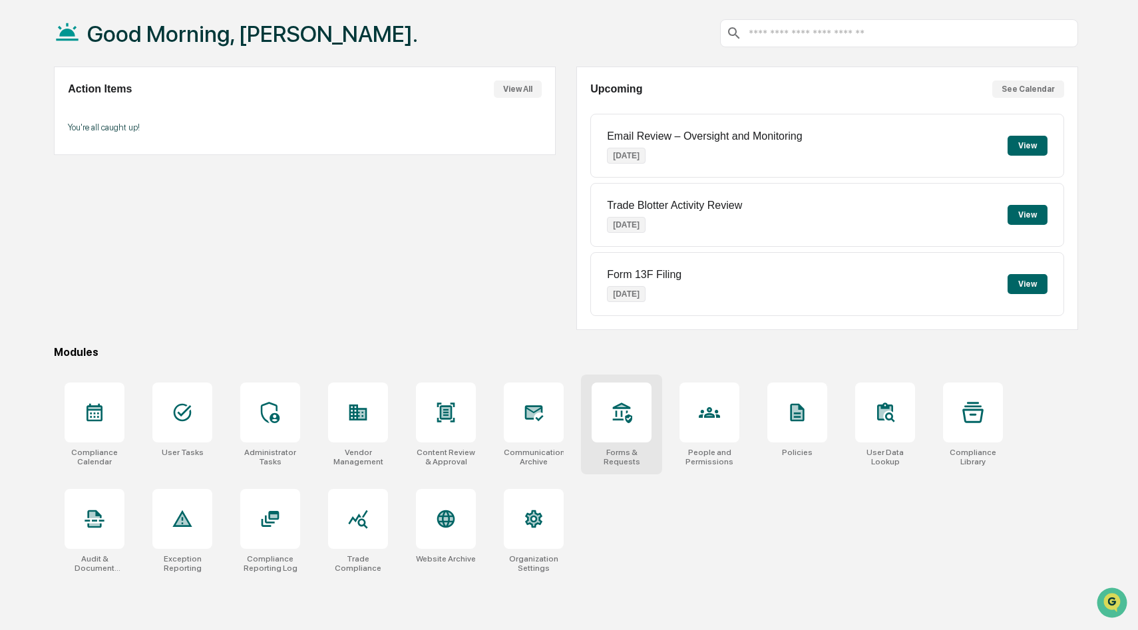
click at [614, 412] on icon at bounding box center [621, 412] width 21 height 21
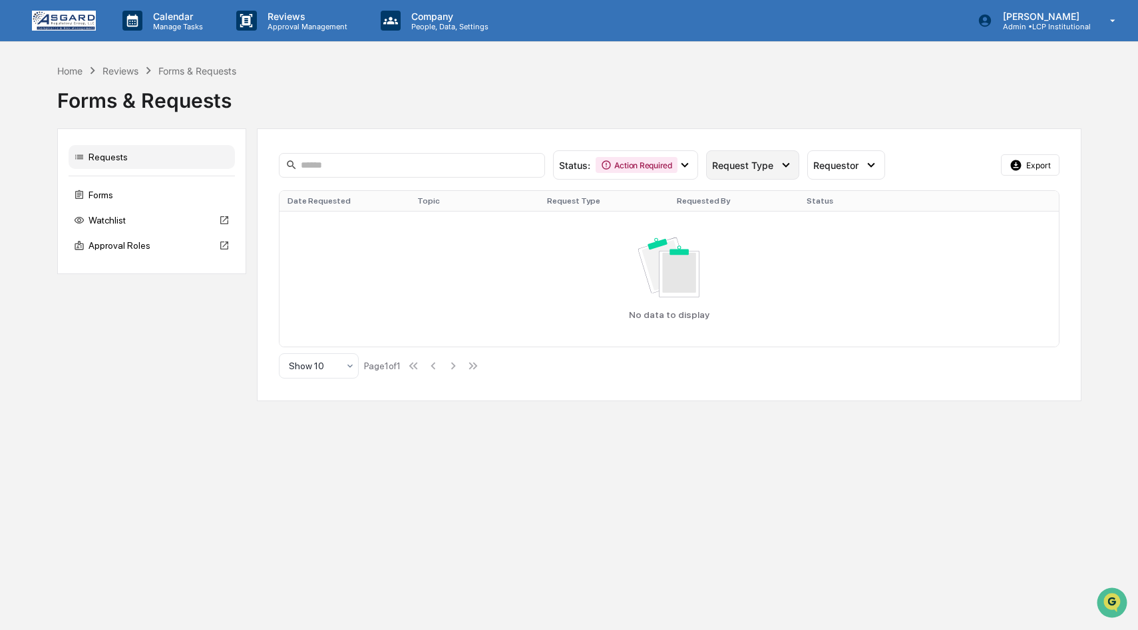
click at [788, 163] on icon at bounding box center [786, 165] width 15 height 15
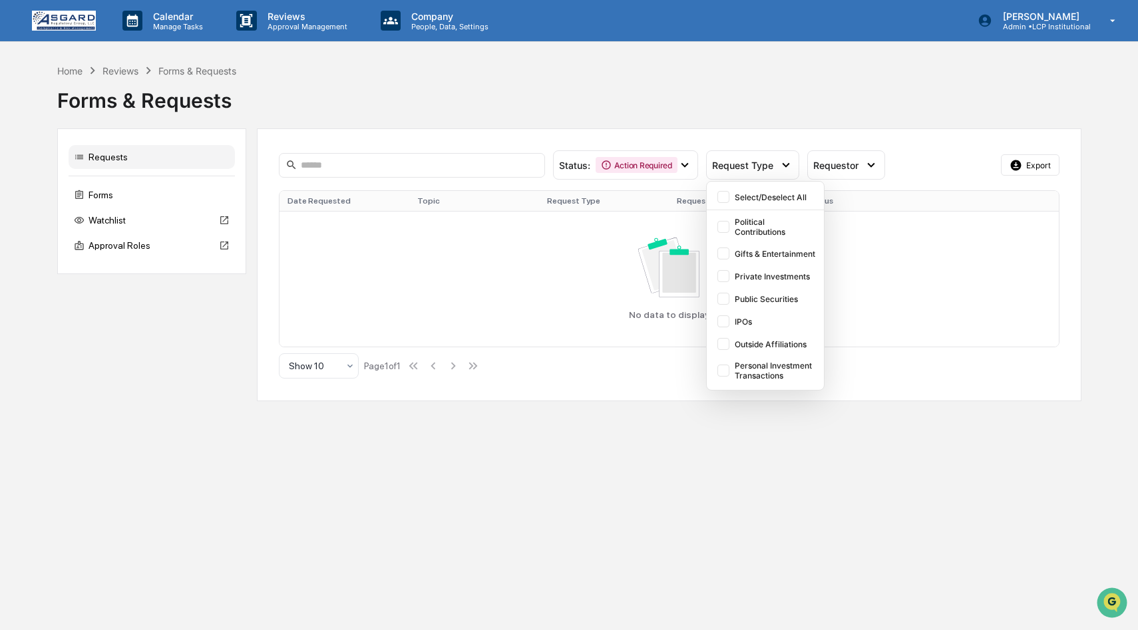
click at [851, 132] on div "Status : Action Required Select/Deselect All Action Required Awaiting Requestor…" at bounding box center [669, 264] width 825 height 273
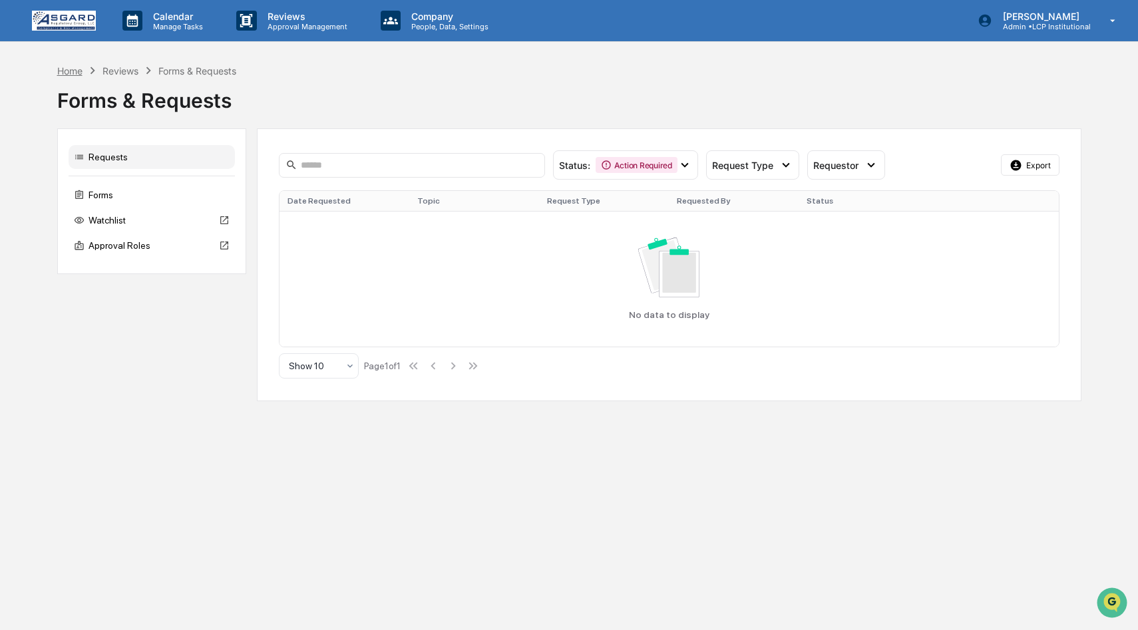
click at [69, 68] on div "Home" at bounding box center [69, 70] width 25 height 11
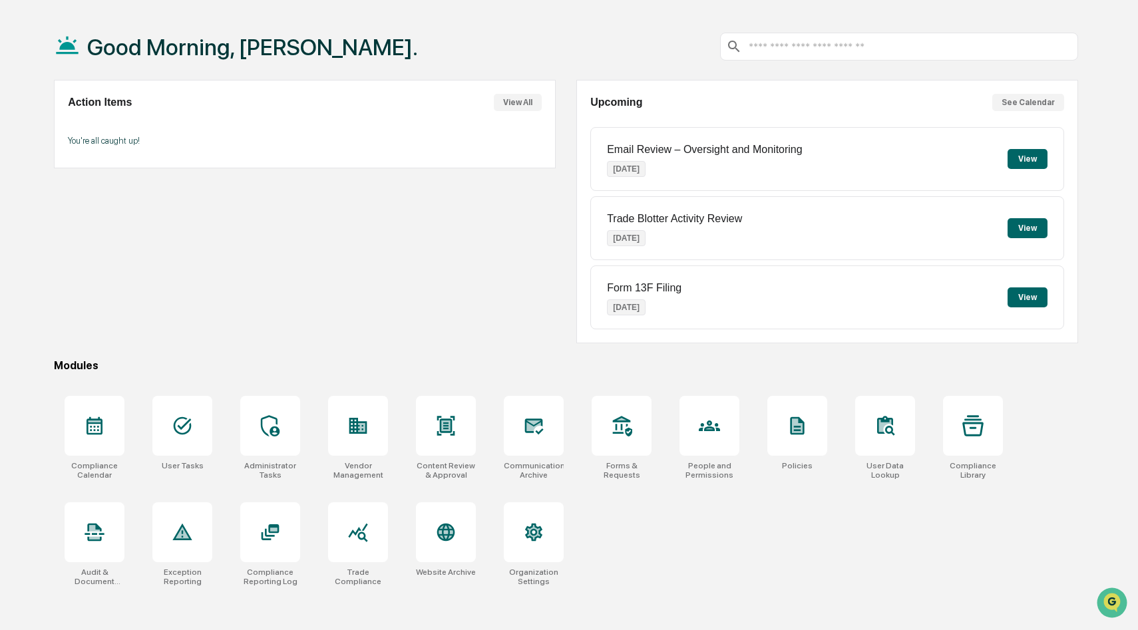
scroll to position [63, 0]
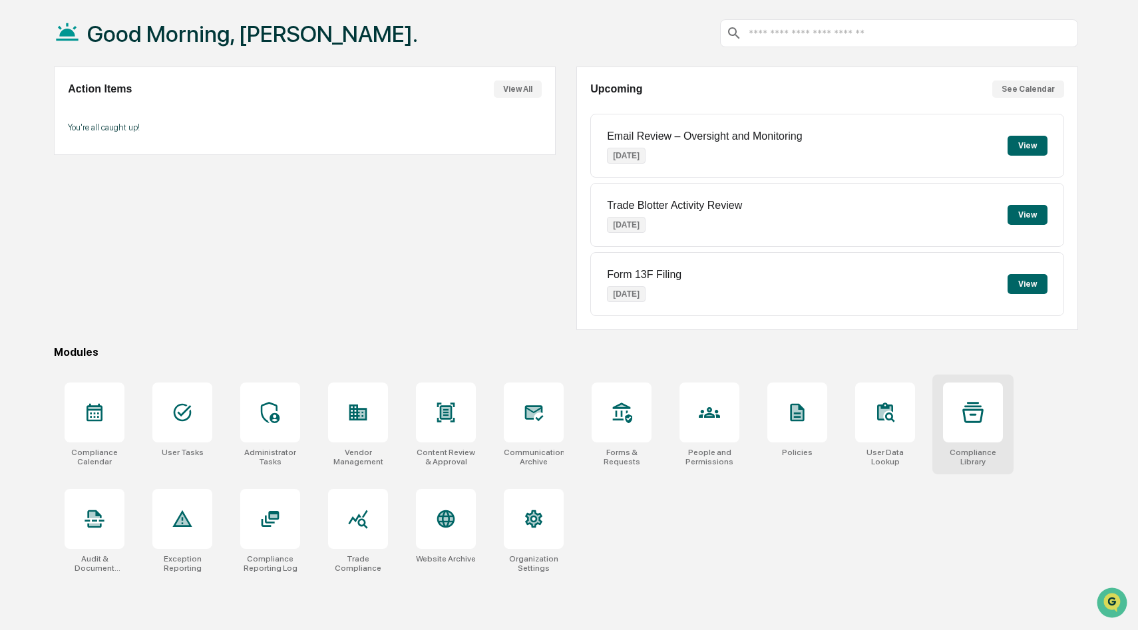
click at [983, 427] on div at bounding box center [973, 413] width 60 height 60
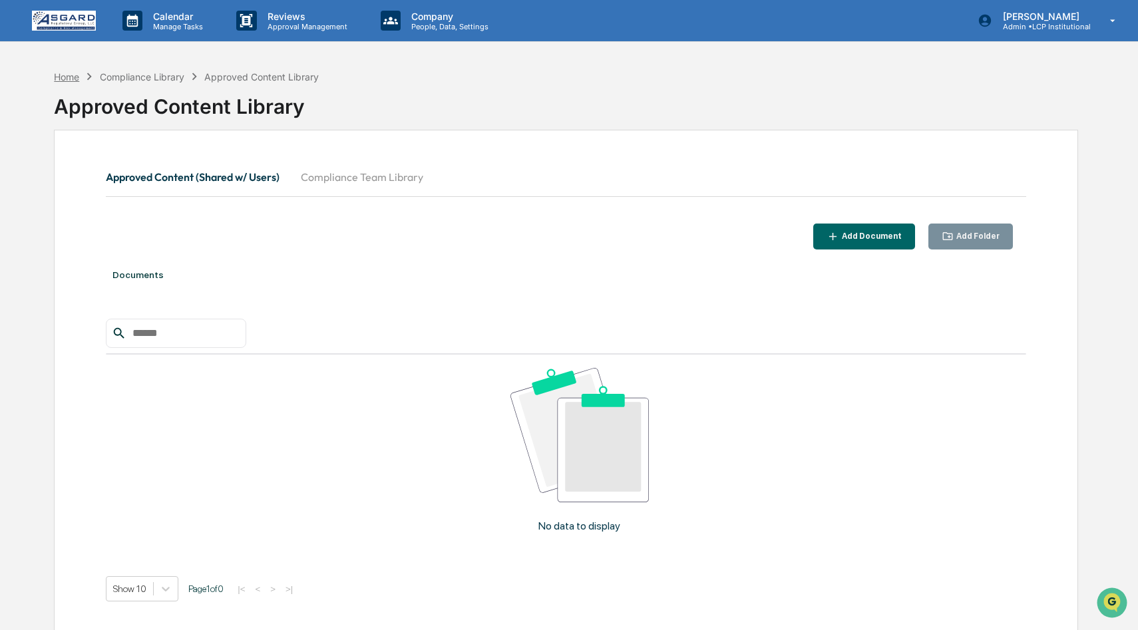
click at [70, 82] on div "Home" at bounding box center [66, 76] width 25 height 11
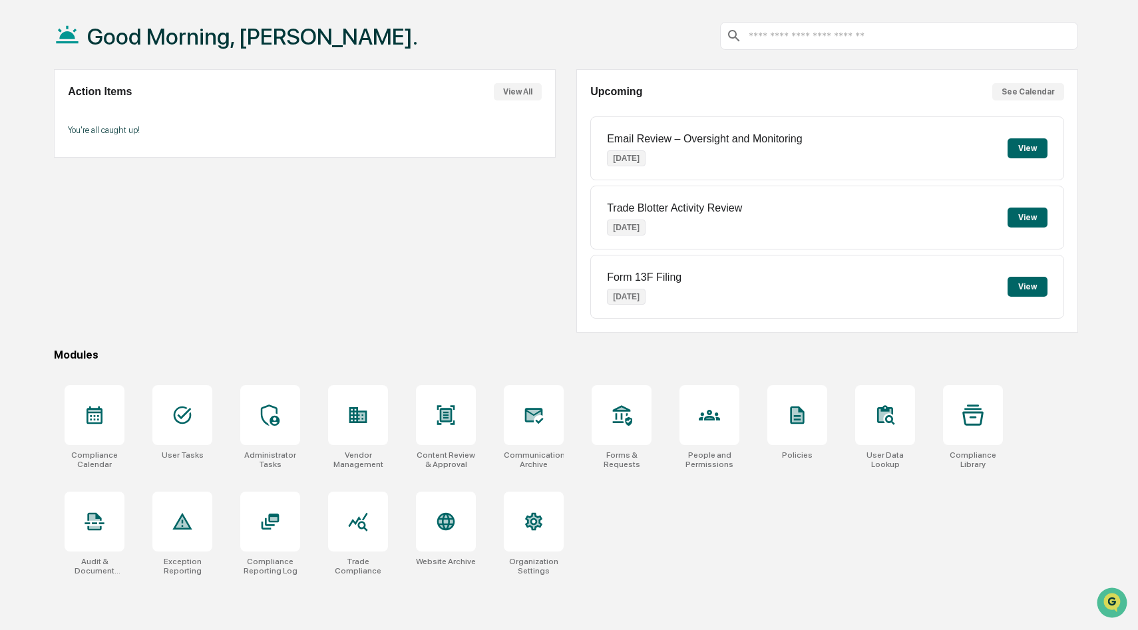
scroll to position [63, 0]
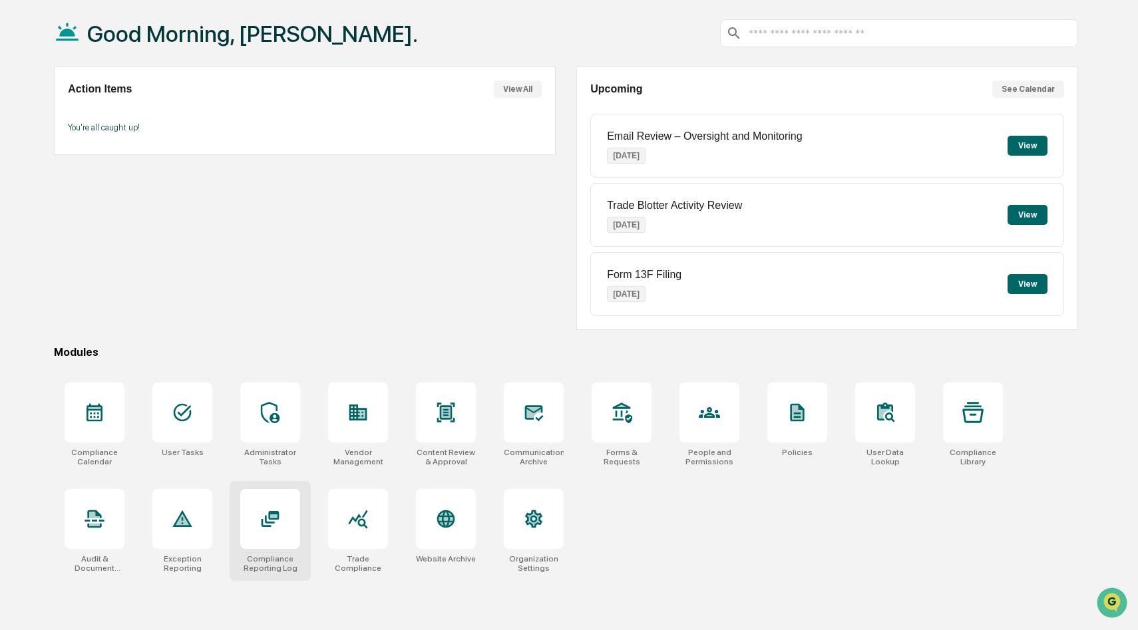
click at [275, 517] on icon at bounding box center [273, 516] width 7 height 3
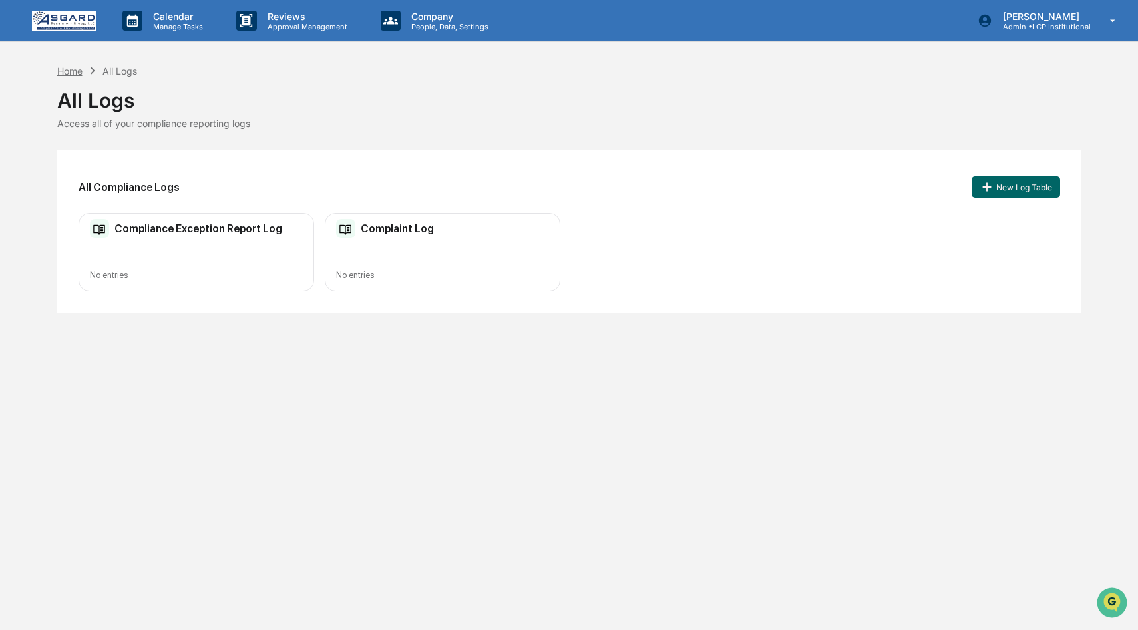
click at [69, 69] on div "Home" at bounding box center [69, 70] width 25 height 11
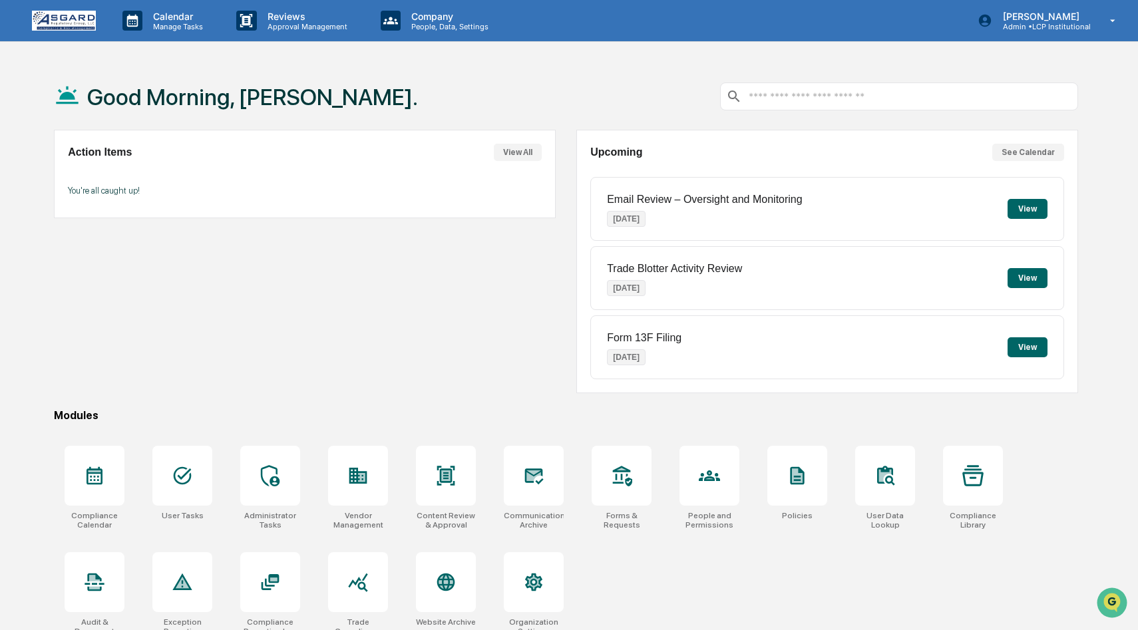
scroll to position [63, 0]
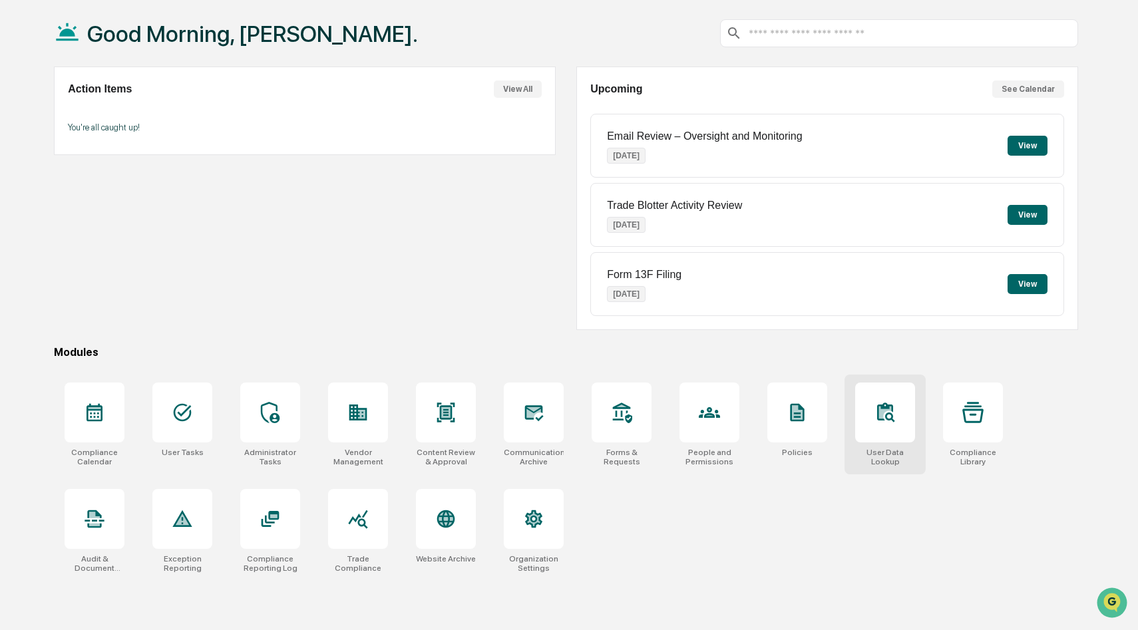
click at [895, 431] on div at bounding box center [885, 413] width 60 height 60
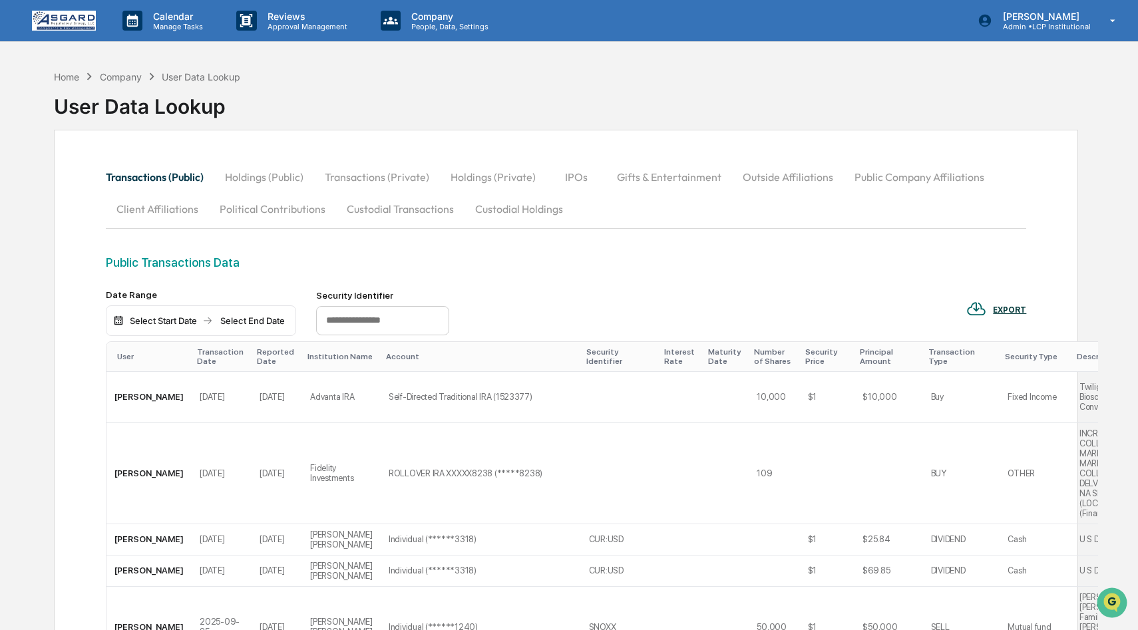
click at [63, 69] on div "Home Company User Data Lookup" at bounding box center [147, 76] width 186 height 15
click at [63, 75] on div "Home" at bounding box center [66, 76] width 25 height 11
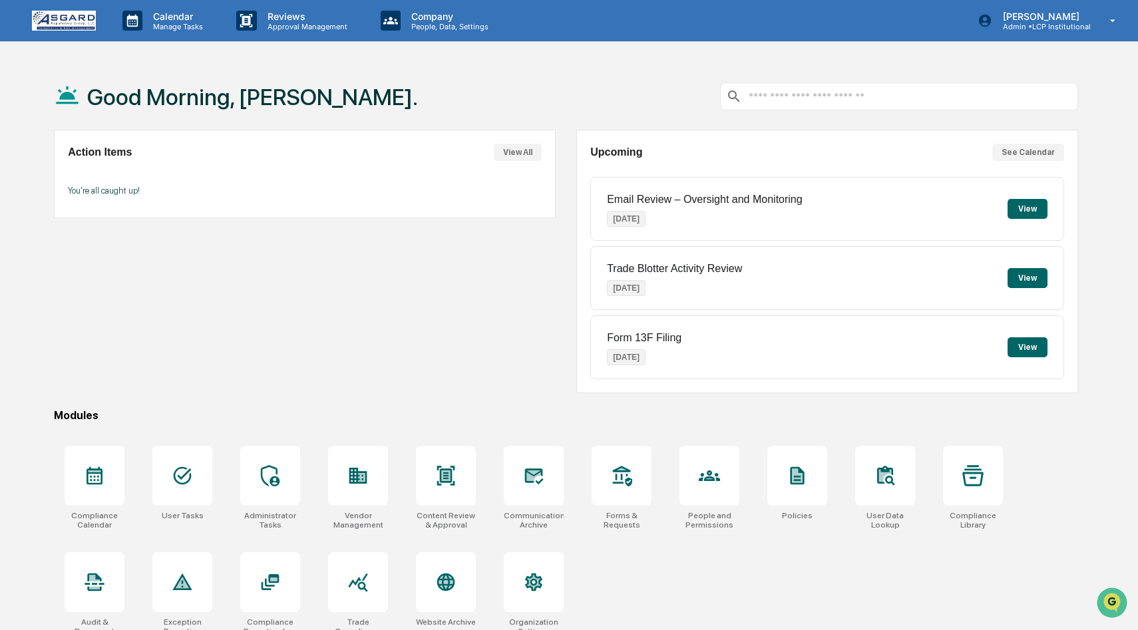
scroll to position [63, 0]
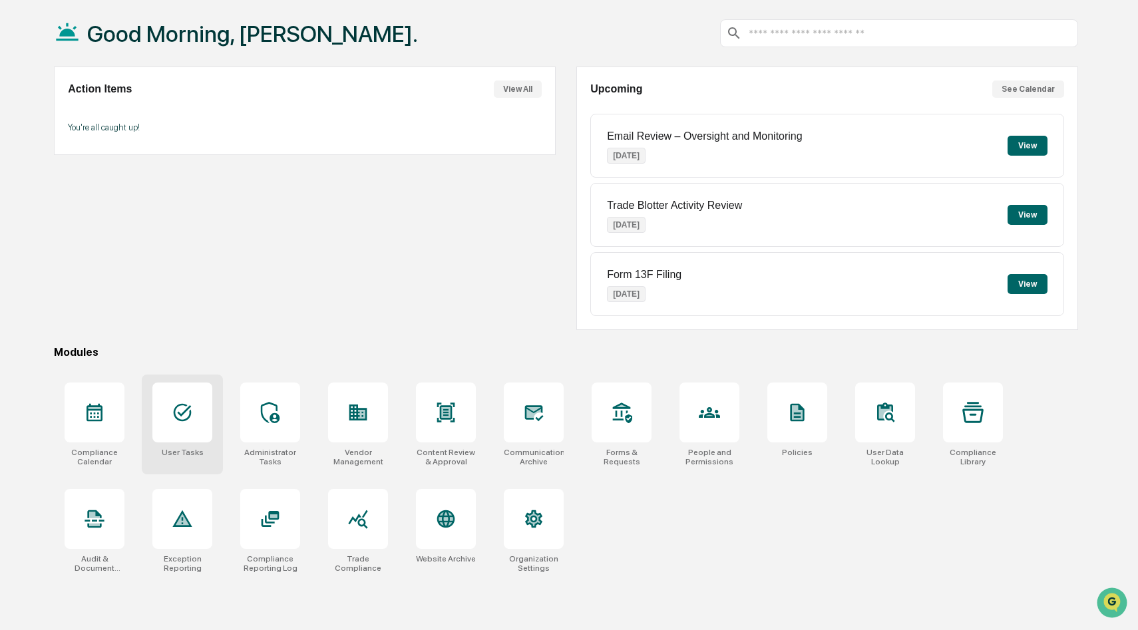
click at [188, 419] on icon at bounding box center [183, 413] width 18 height 18
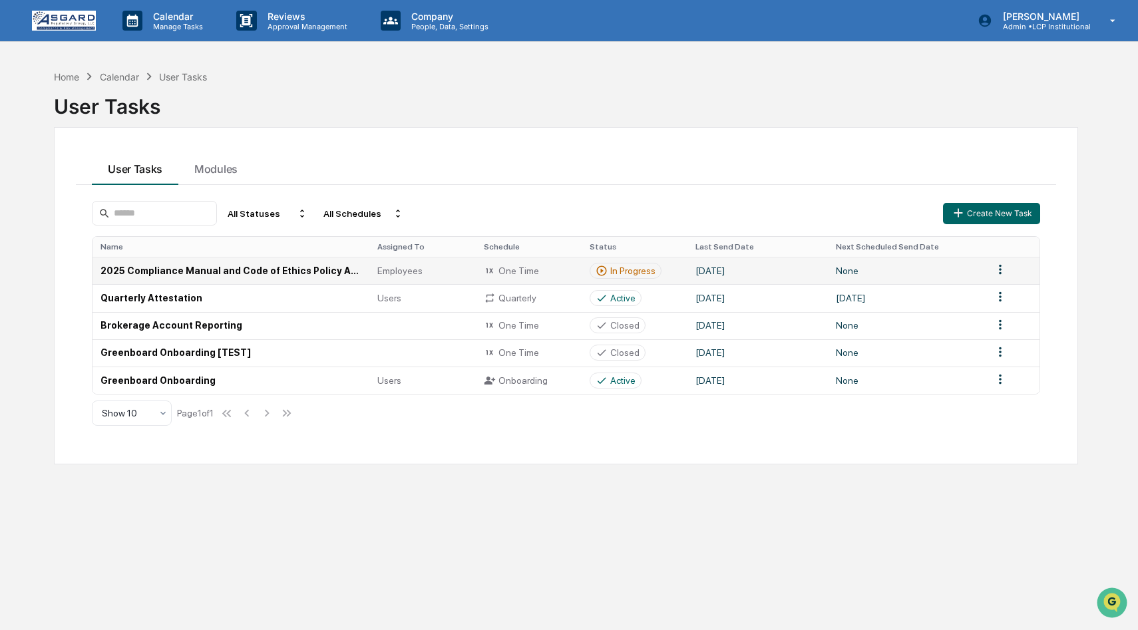
click at [1001, 272] on html "Calendar Manage Tasks Reviews Approval Management Company People, Data, Setting…" at bounding box center [569, 315] width 1138 height 630
click at [300, 273] on html "Calendar Manage Tasks Reviews Approval Management Company People, Data, Setting…" at bounding box center [569, 315] width 1138 height 630
click at [304, 272] on td "2025 Compliance Manual and Code of Ethics Policy Attestation" at bounding box center [231, 270] width 277 height 27
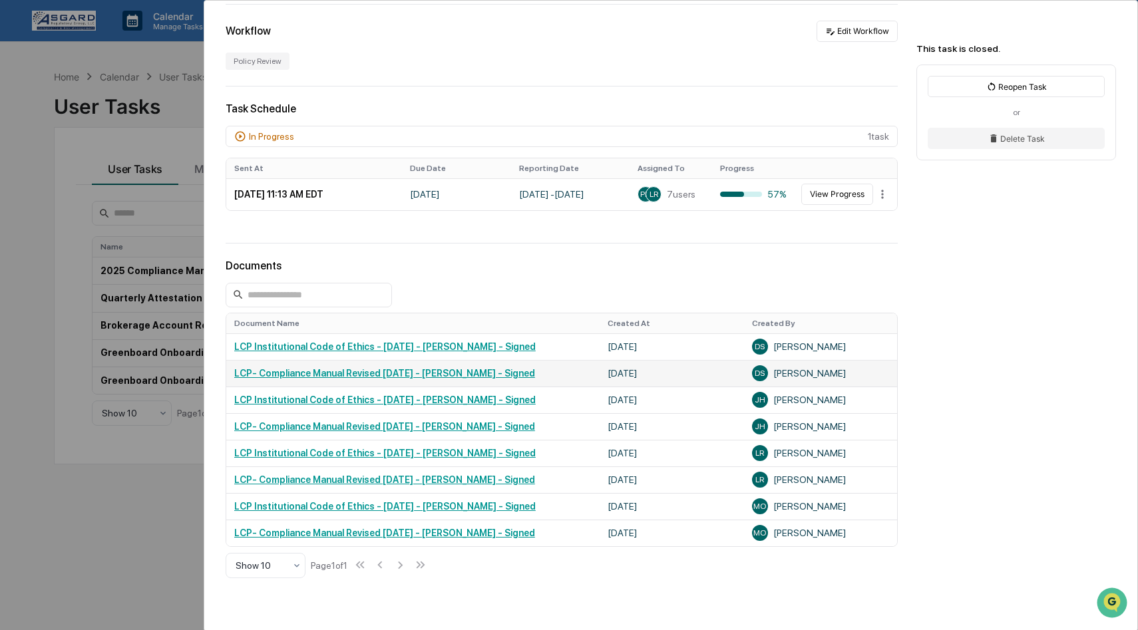
scroll to position [197, 0]
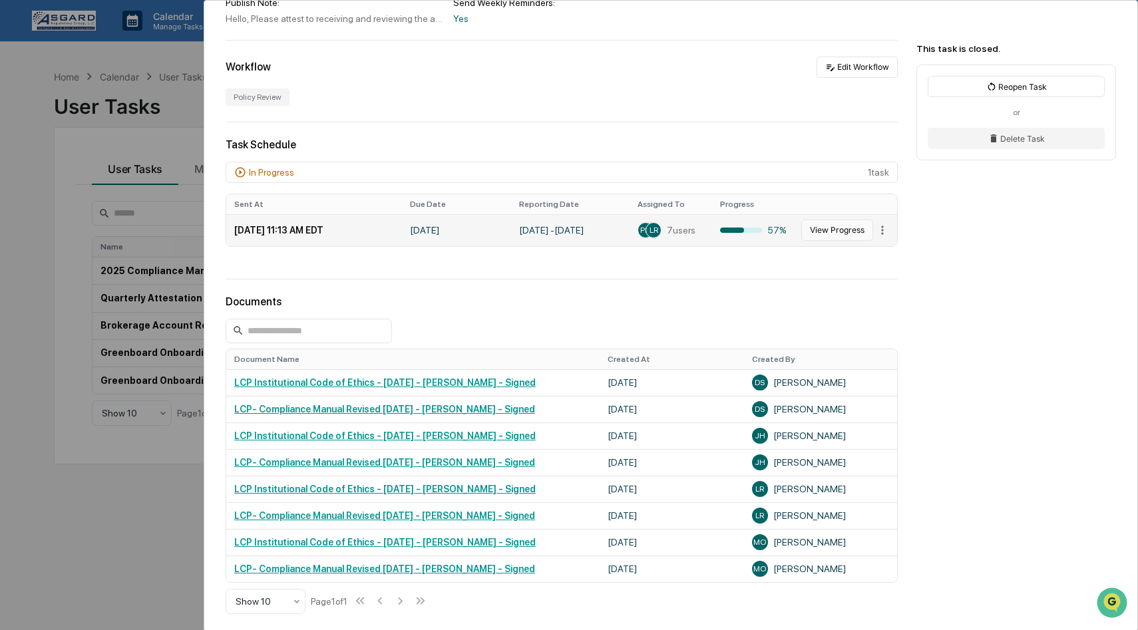
click at [841, 233] on button "View Progress" at bounding box center [838, 230] width 72 height 21
